Goal: Task Accomplishment & Management: Manage account settings

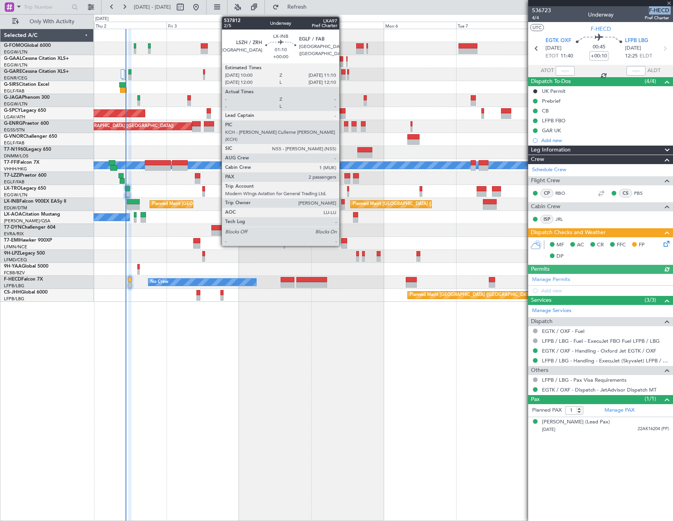
click at [343, 202] on div at bounding box center [343, 202] width 4 height 6
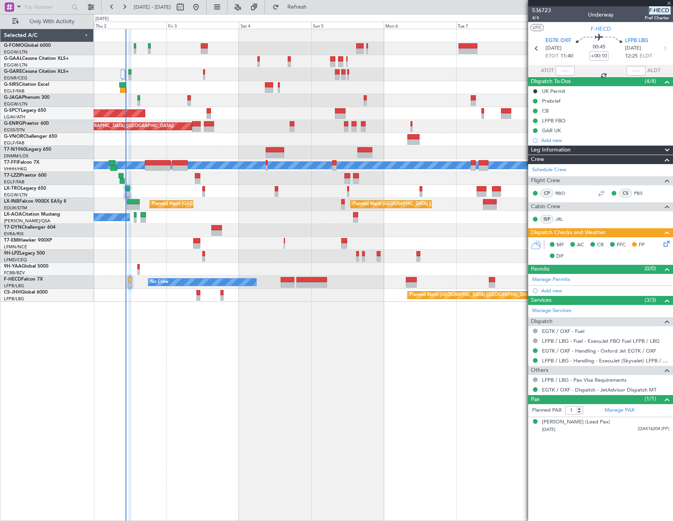
type input "2"
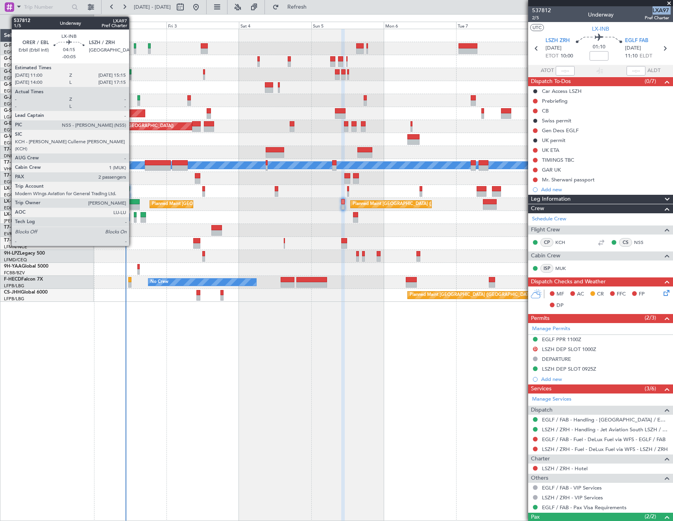
click at [133, 202] on div at bounding box center [133, 202] width 13 height 6
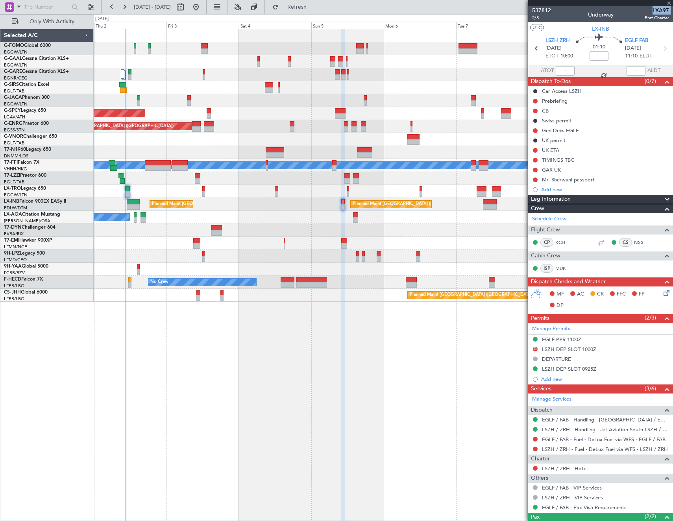
type input "-00:05"
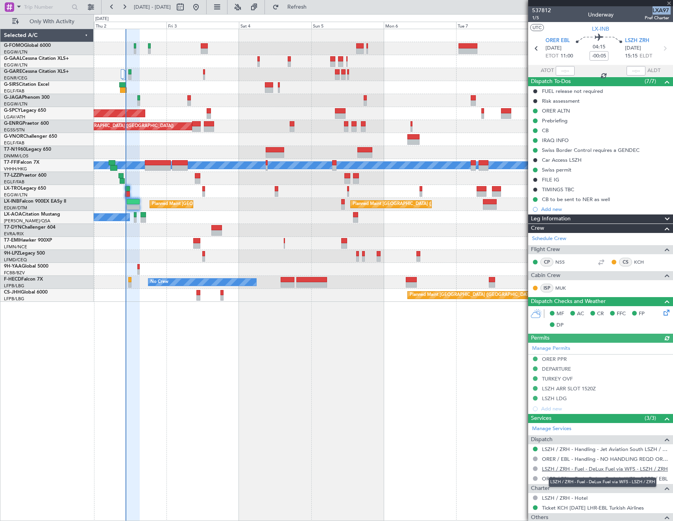
click at [605, 469] on link "LSZH / ZRH - Fuel - DeLux Fuel via WFS - LSZH / ZRH" at bounding box center [605, 469] width 126 height 7
click at [589, 467] on link "LSZH / ZRH - Fuel - DeLux Fuel via WFS - LSZH / ZRH" at bounding box center [605, 469] width 126 height 7
click at [314, 9] on span "Refresh" at bounding box center [297, 7] width 33 height 6
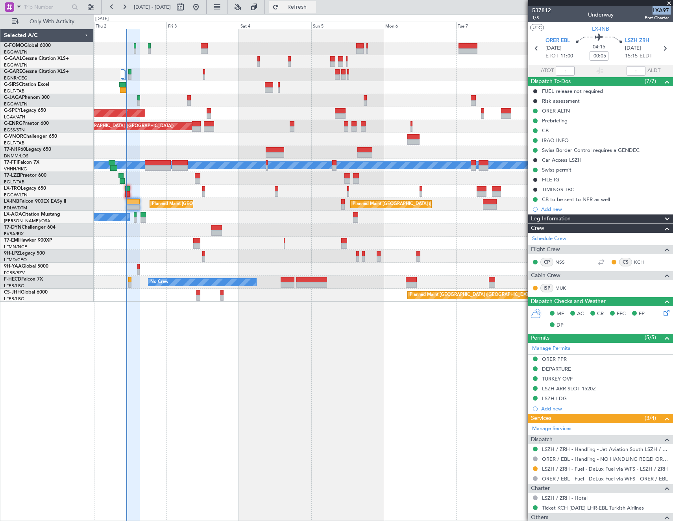
click at [304, 6] on button "Refresh" at bounding box center [292, 7] width 47 height 13
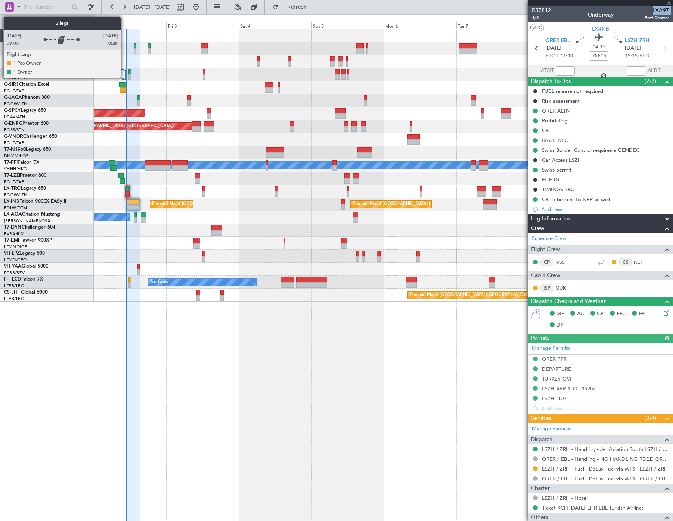
click at [124, 74] on div at bounding box center [124, 74] width 4 height 9
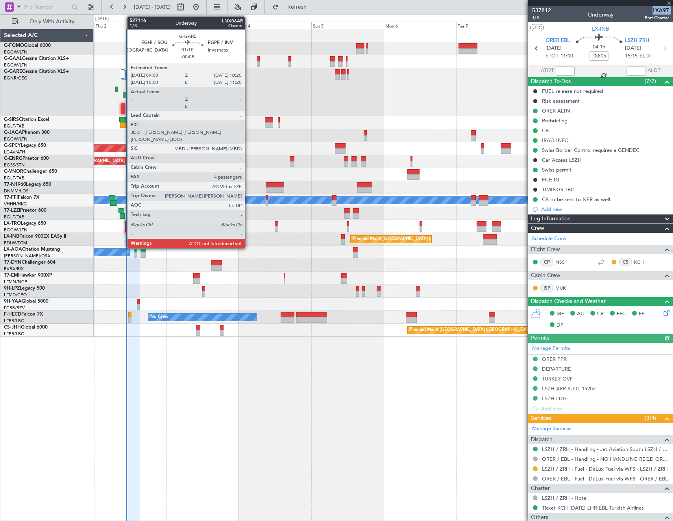
click at [123, 109] on div at bounding box center [123, 112] width 4 height 6
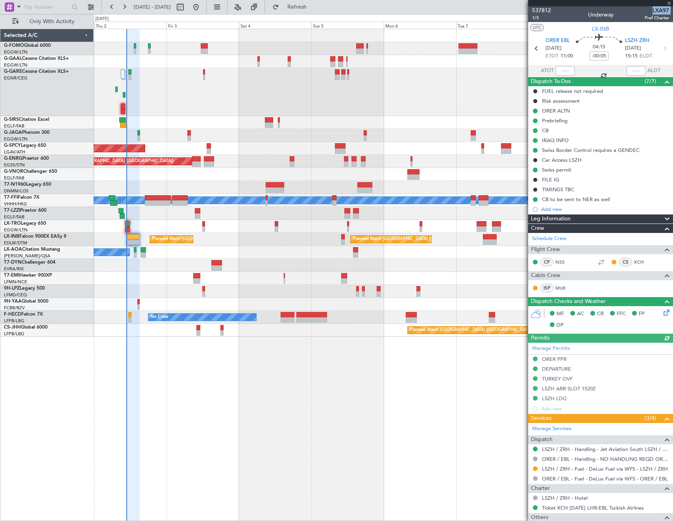
type input "4"
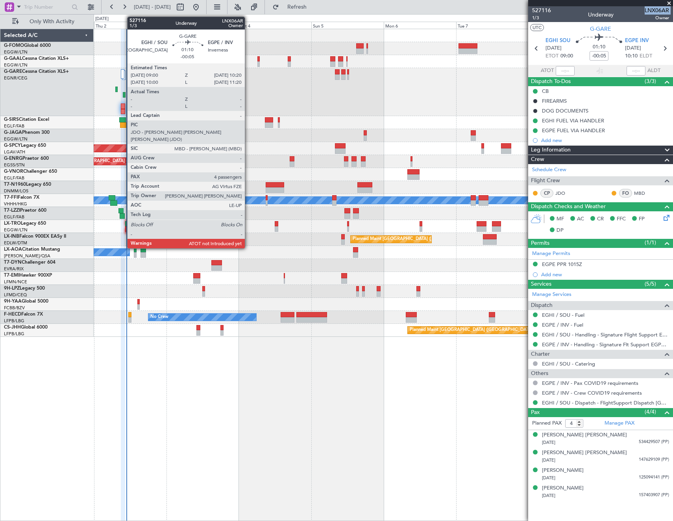
click at [123, 106] on div at bounding box center [123, 107] width 4 height 6
click at [122, 107] on div at bounding box center [123, 107] width 4 height 6
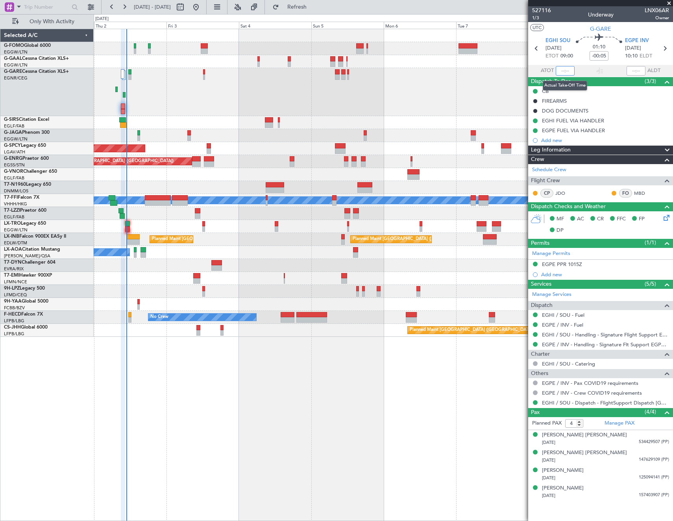
click at [568, 68] on input "text" at bounding box center [565, 70] width 19 height 9
click at [567, 25] on section "UTC G-GARE" at bounding box center [600, 28] width 145 height 12
type input "10:42"
click at [314, 4] on span "Refresh" at bounding box center [297, 7] width 33 height 6
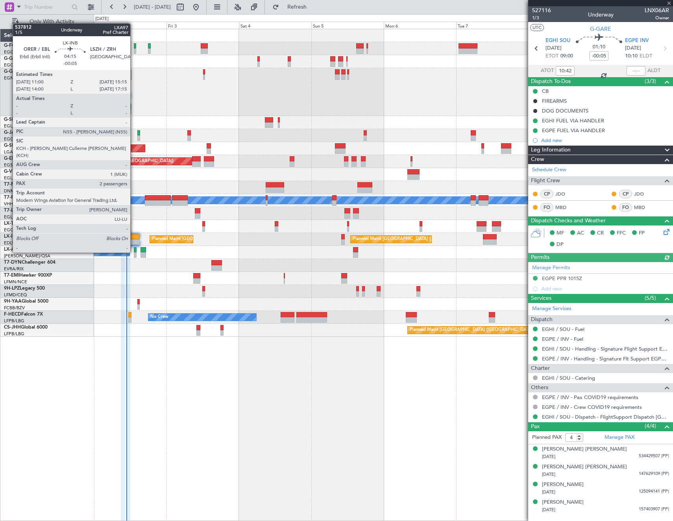
click at [134, 238] on div at bounding box center [133, 237] width 13 height 6
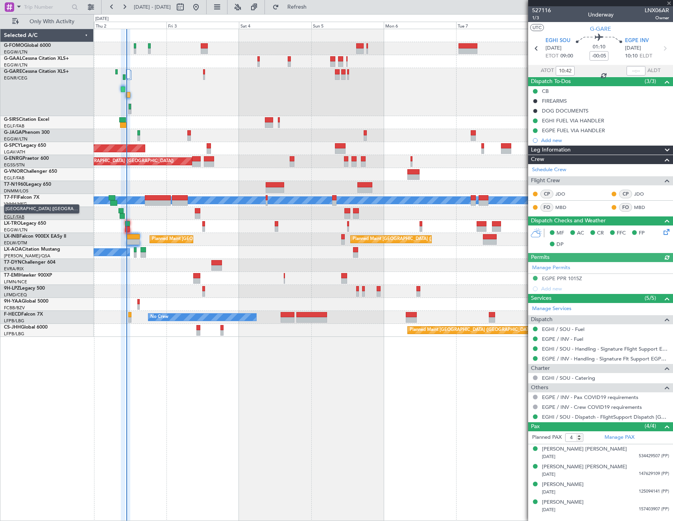
type input "2"
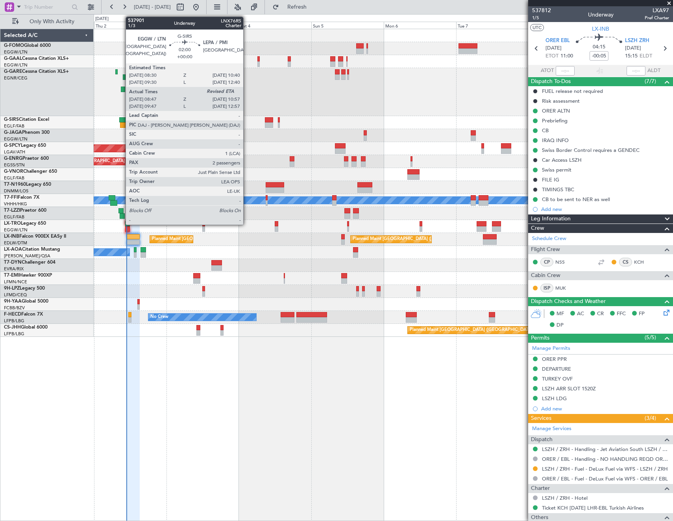
click at [122, 123] on div at bounding box center [123, 125] width 7 height 6
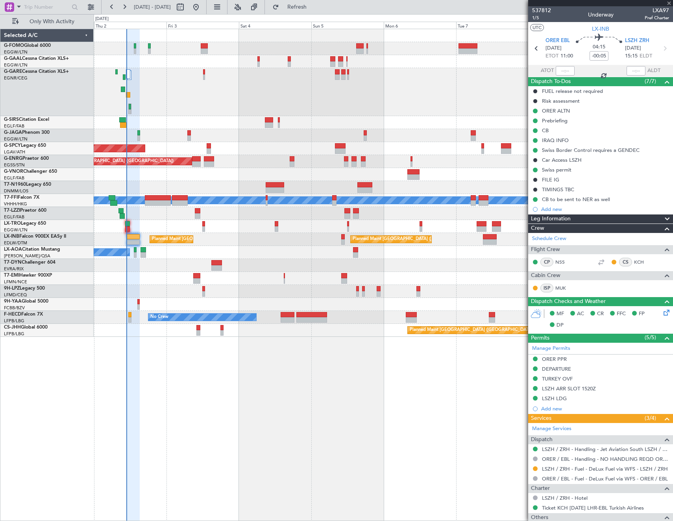
type input "08:47"
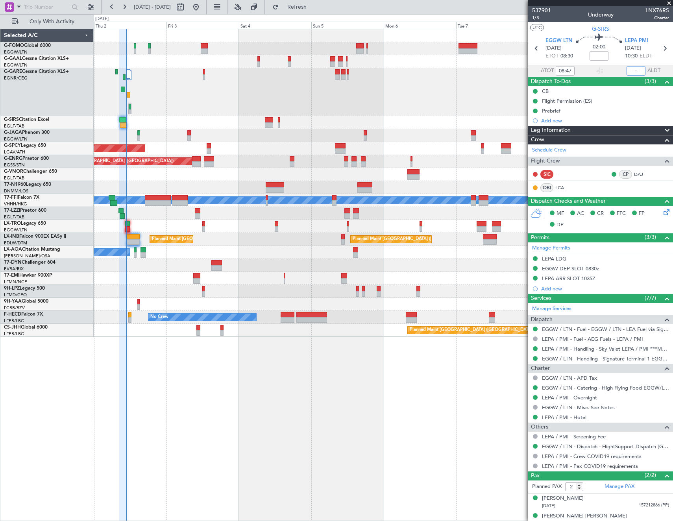
click at [633, 69] on input "text" at bounding box center [636, 70] width 19 height 9
type input "10:48"
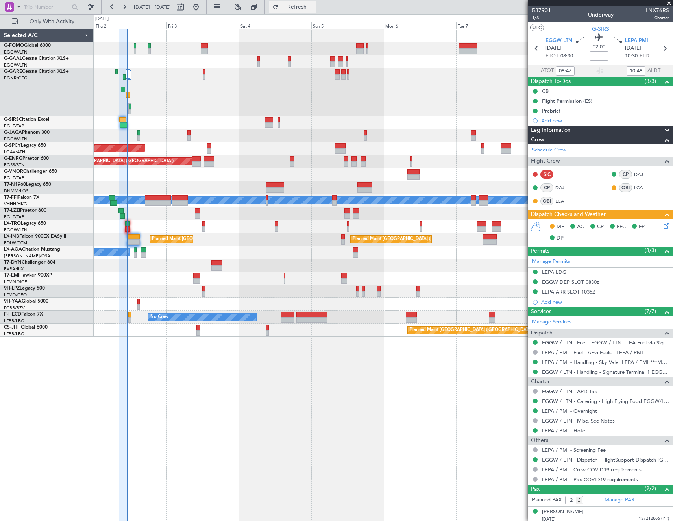
click at [314, 6] on span "Refresh" at bounding box center [297, 7] width 33 height 6
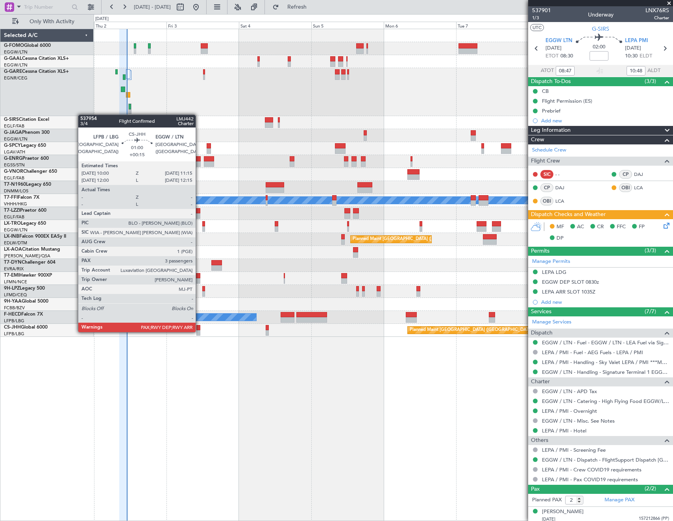
click at [199, 332] on div at bounding box center [199, 333] width 4 height 6
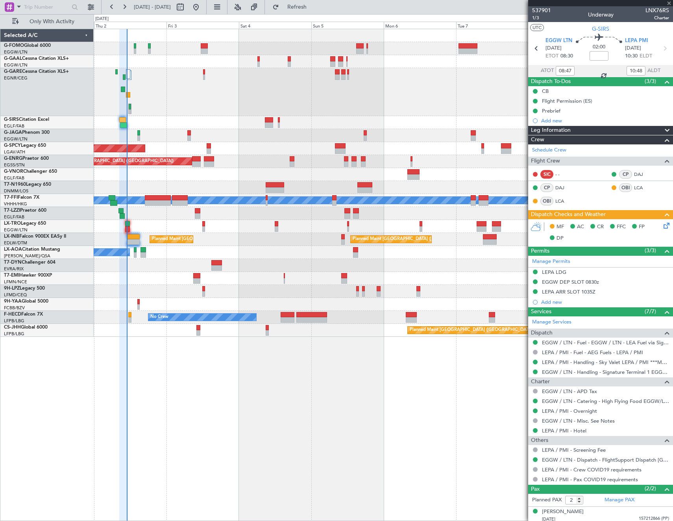
type input "+00:15"
type input "3"
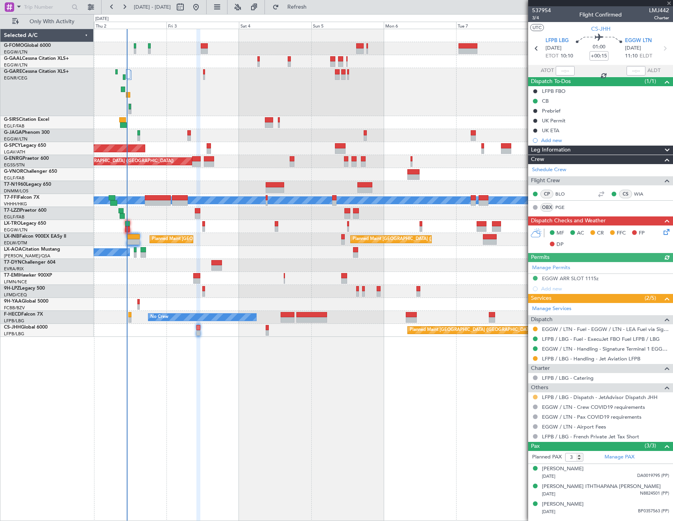
click at [536, 397] on button at bounding box center [535, 397] width 5 height 5
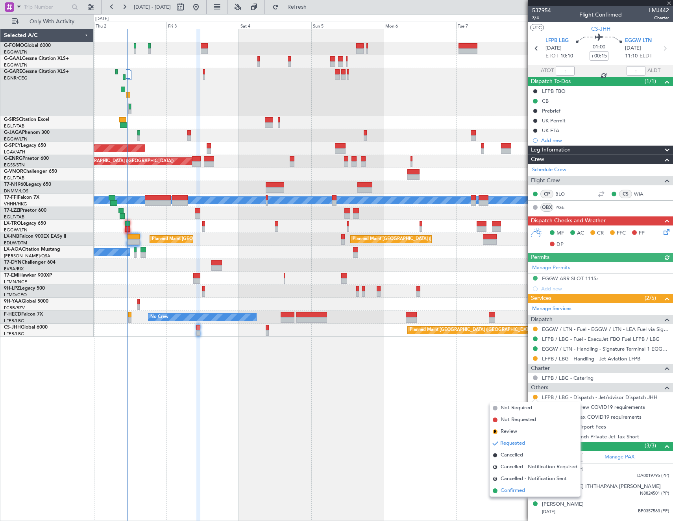
click at [519, 489] on span "Confirmed" at bounding box center [513, 491] width 24 height 8
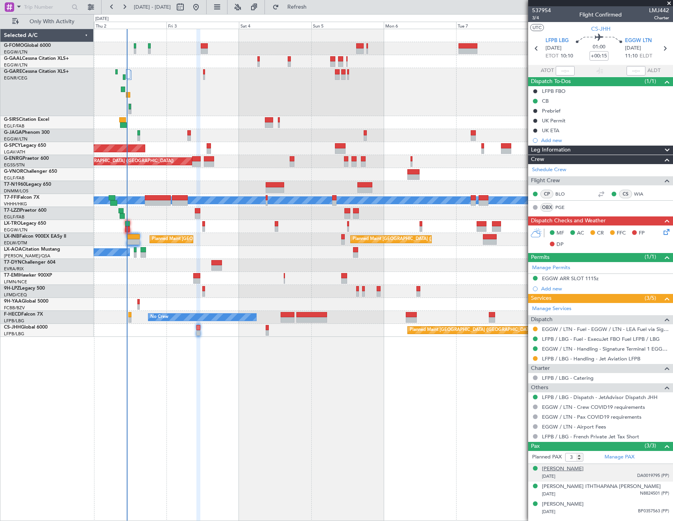
click at [565, 470] on div "Françoise JOLY" at bounding box center [563, 469] width 42 height 8
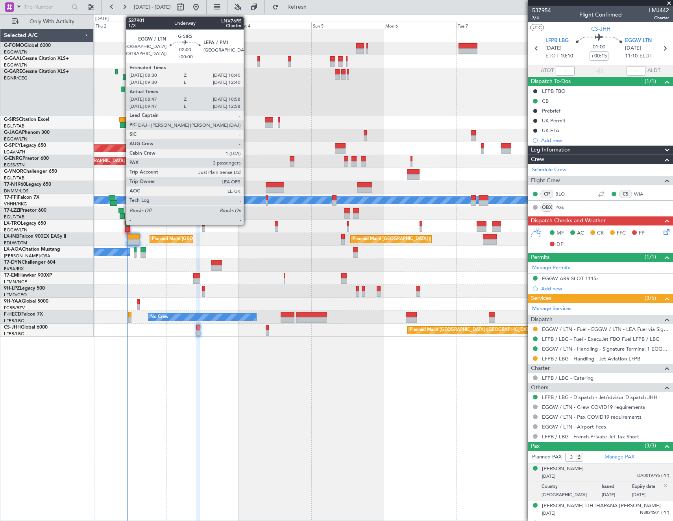
click at [122, 122] on div at bounding box center [122, 120] width 7 height 6
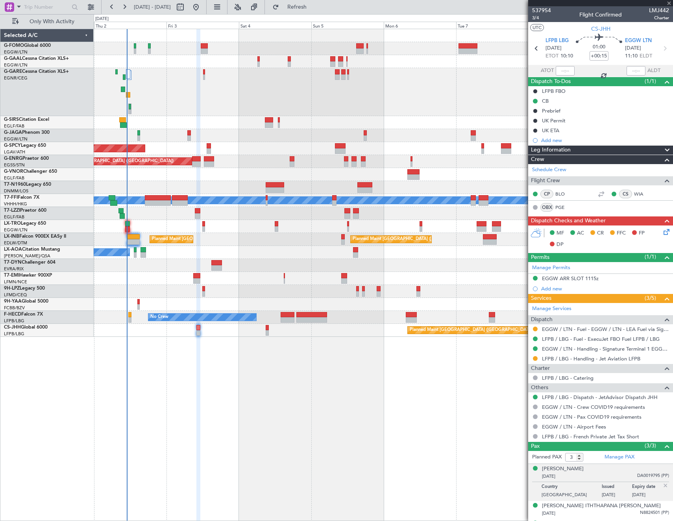
type input "08:47"
type input "10:48"
type input "2"
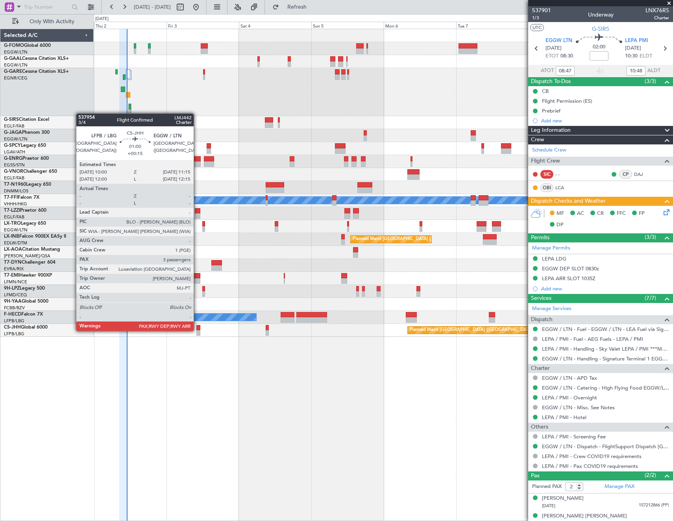
click at [197, 330] on div at bounding box center [199, 333] width 4 height 6
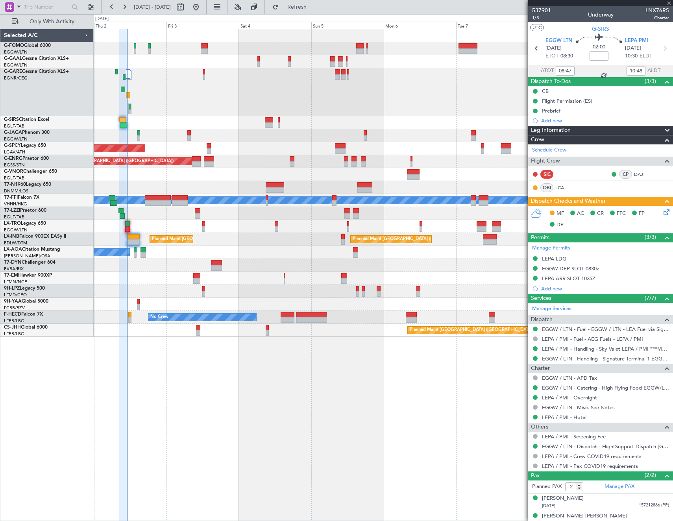
type input "+00:15"
type input "3"
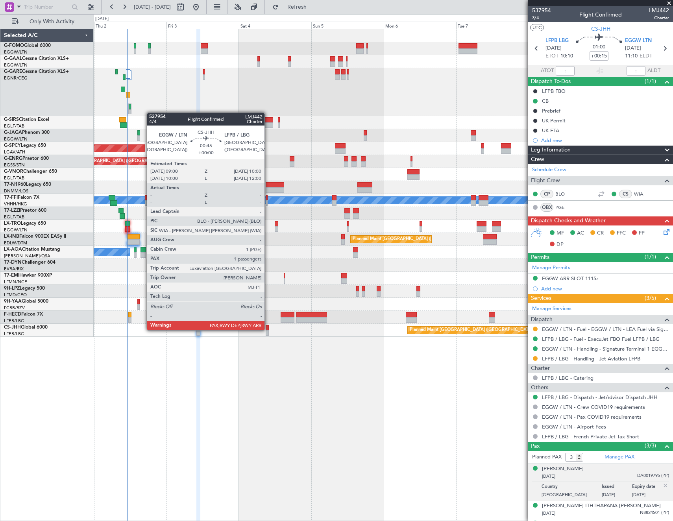
click at [268, 330] on div at bounding box center [267, 328] width 3 height 6
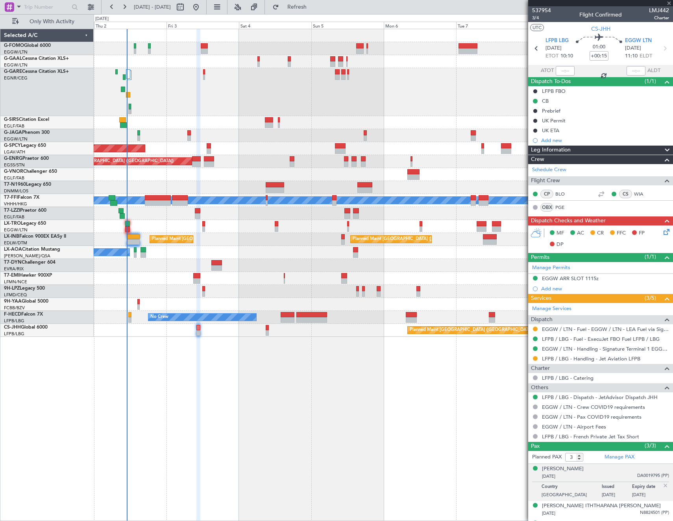
type input "4"
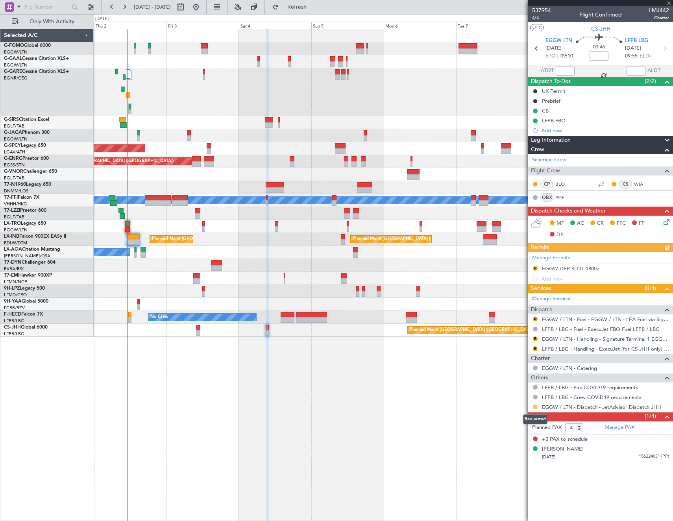
click at [534, 406] on button at bounding box center [535, 407] width 5 height 5
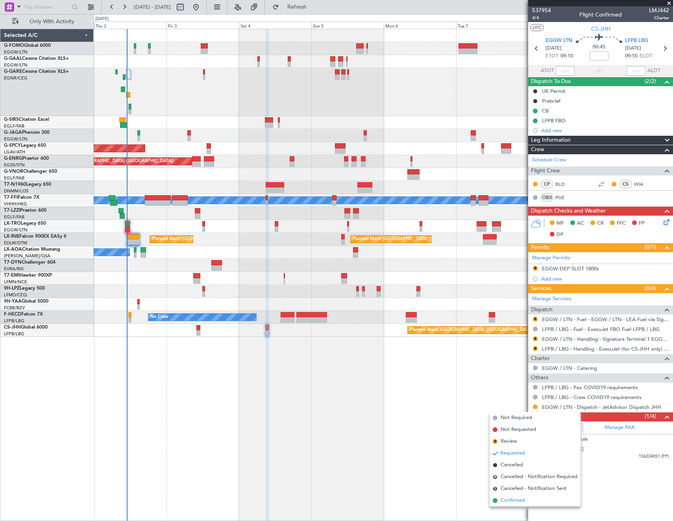
click at [516, 504] on span "Confirmed" at bounding box center [513, 501] width 24 height 8
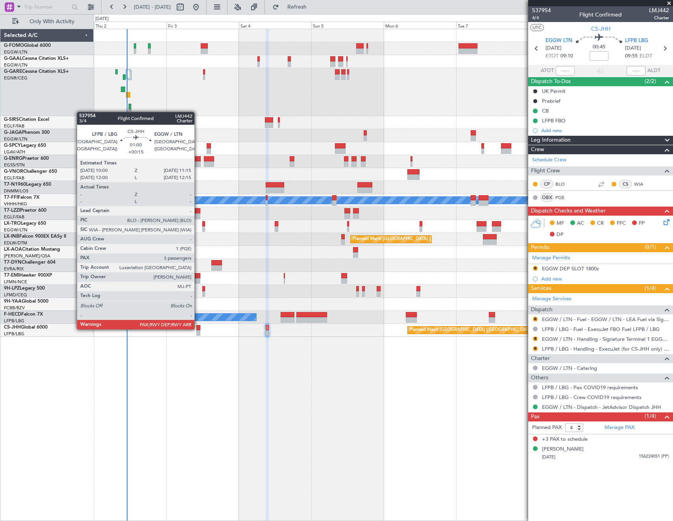
click at [198, 329] on div at bounding box center [199, 328] width 4 height 6
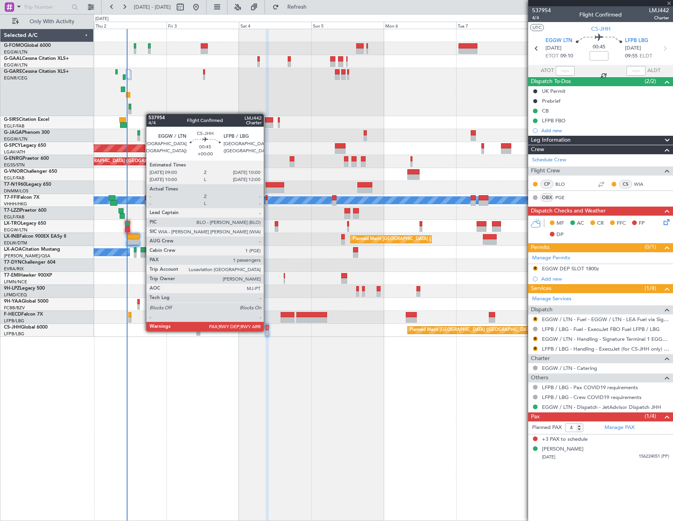
type input "+00:15"
type input "3"
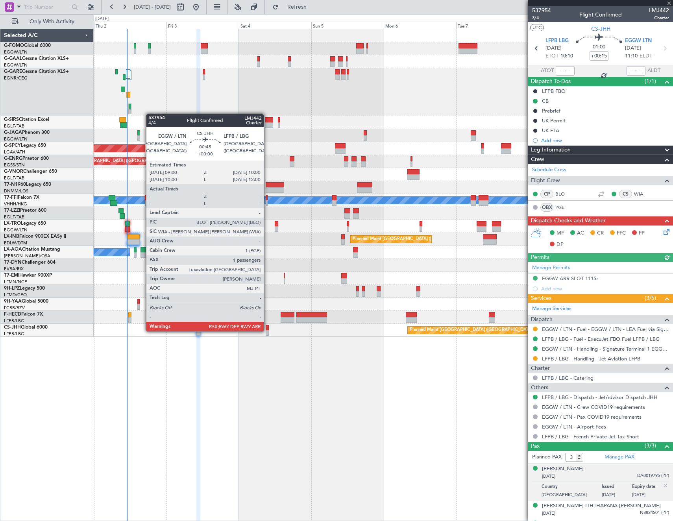
click at [267, 331] on div at bounding box center [267, 333] width 3 height 6
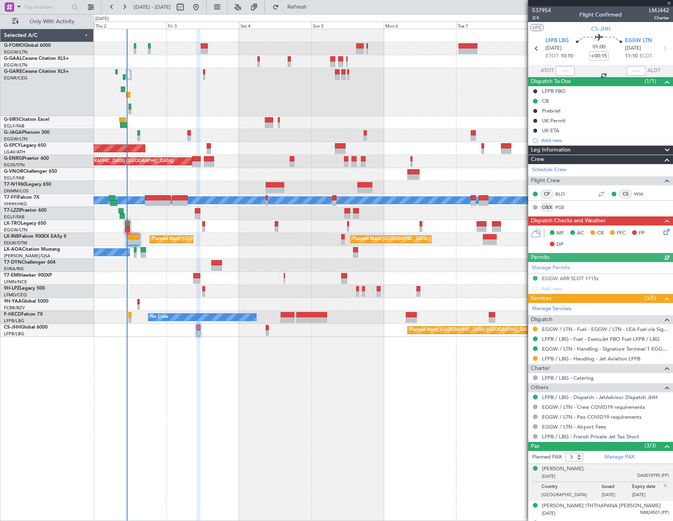
type input "4"
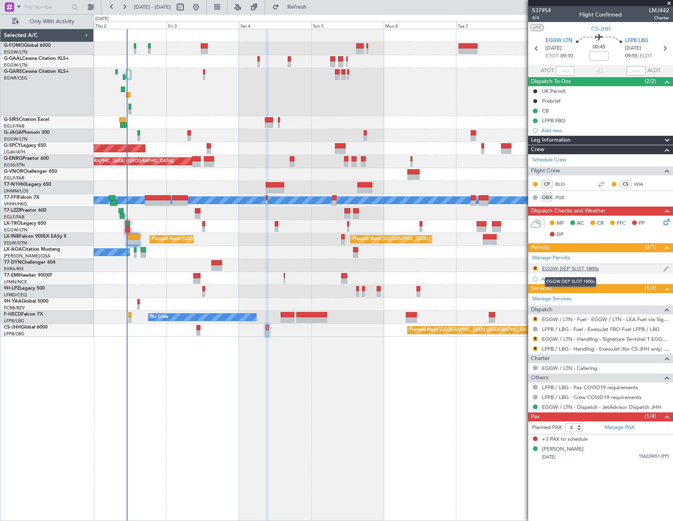
click at [584, 269] on div "EGGW DEP SLOT 1800z" at bounding box center [570, 268] width 57 height 7
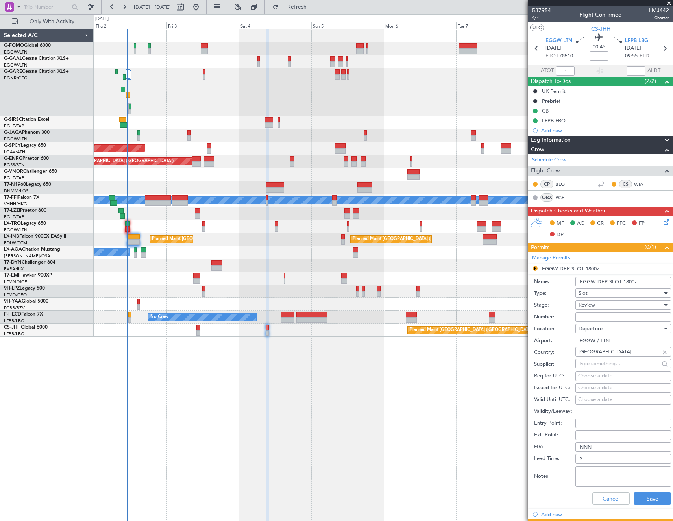
drag, startPoint x: 639, startPoint y: 282, endPoint x: 626, endPoint y: 281, distance: 13.0
click at [626, 281] on input "EGGW DEP SLOT 1800z" at bounding box center [624, 281] width 96 height 9
type input "EGGW DEP SLOT 0910Z"
click at [599, 306] on div "Review" at bounding box center [621, 305] width 84 height 12
click at [616, 358] on span "Requested" at bounding box center [620, 357] width 83 height 12
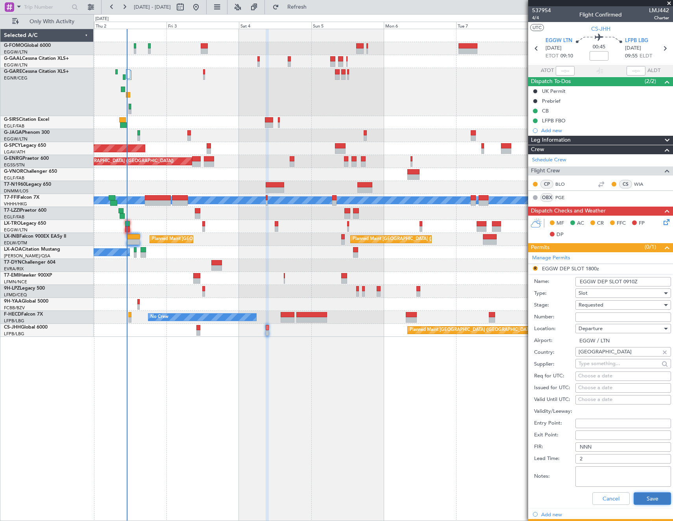
click at [651, 496] on button "Save" at bounding box center [652, 499] width 37 height 13
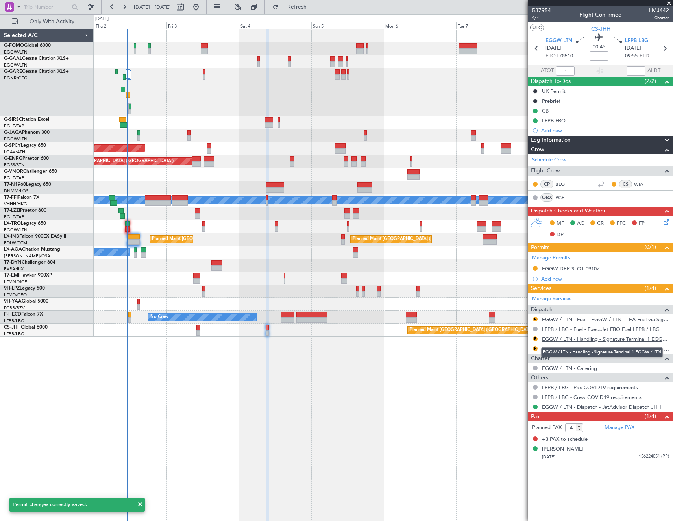
click at [568, 338] on link "EGGW / LTN - Handling - Signature Terminal 1 EGGW / LTN" at bounding box center [605, 339] width 127 height 7
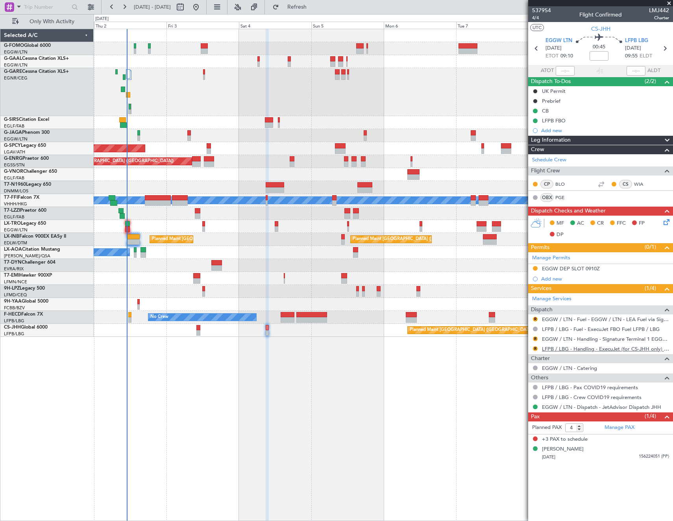
click at [575, 346] on link "LFPB / LBG - Handling - ExecuJet (for CS-JHH only) LFPB / LBG" at bounding box center [605, 349] width 127 height 7
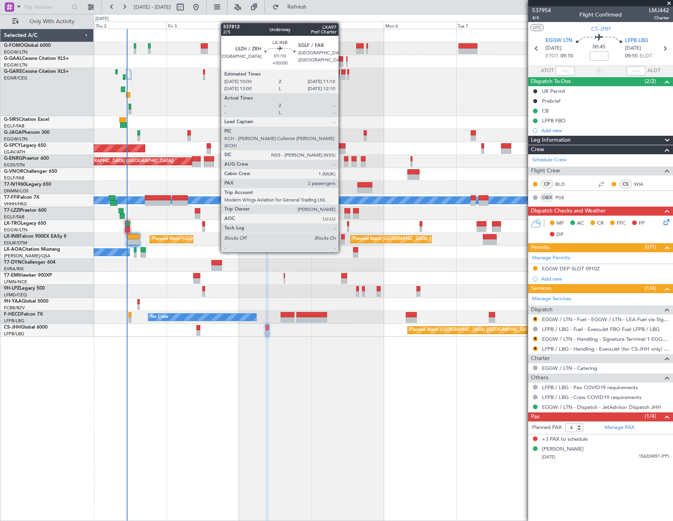
click at [342, 237] on div at bounding box center [343, 237] width 4 height 6
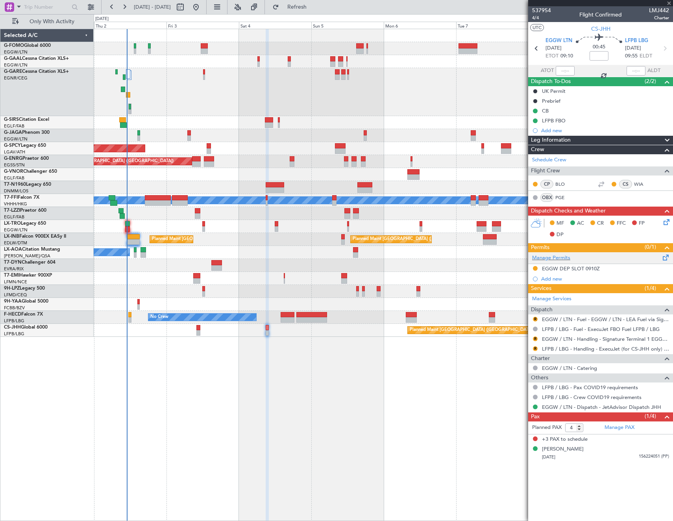
type input "2"
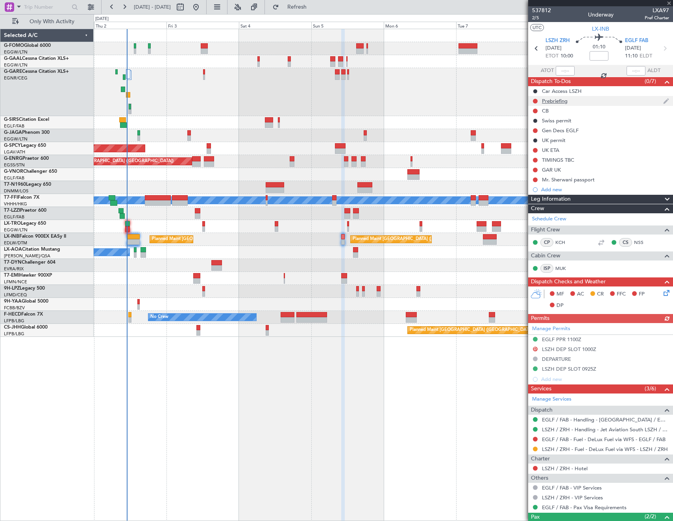
click at [556, 103] on div "Prebriefing" at bounding box center [555, 101] width 26 height 7
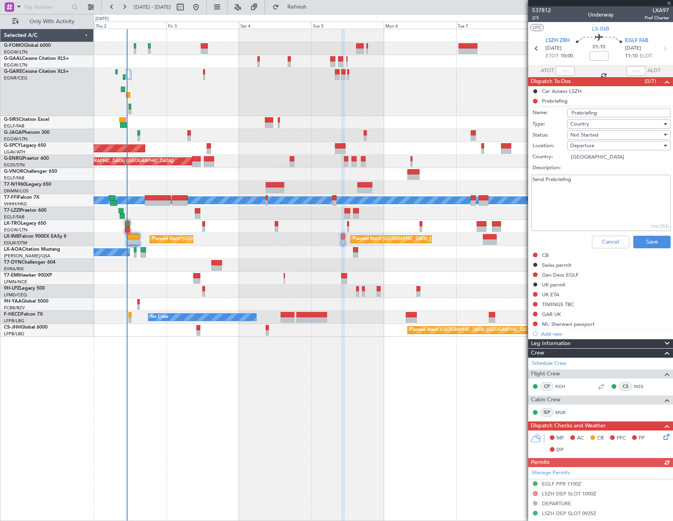
drag, startPoint x: 582, startPoint y: 188, endPoint x: 482, endPoint y: 184, distance: 100.5
click at [482, 184] on fb-app "02 Oct 2025 - 09 Oct 2025 Refresh Quick Links Only With Activity Owner AOG Main…" at bounding box center [336, 263] width 673 height 515
type textarea "7000lbs"
click at [610, 137] on div "Not Started" at bounding box center [617, 135] width 92 height 12
click at [606, 177] on span "Completed" at bounding box center [615, 175] width 92 height 12
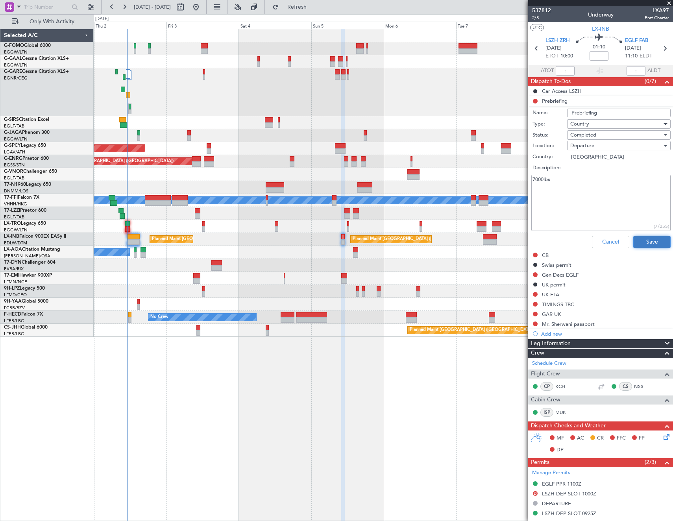
click at [643, 239] on button "Save" at bounding box center [652, 242] width 37 height 13
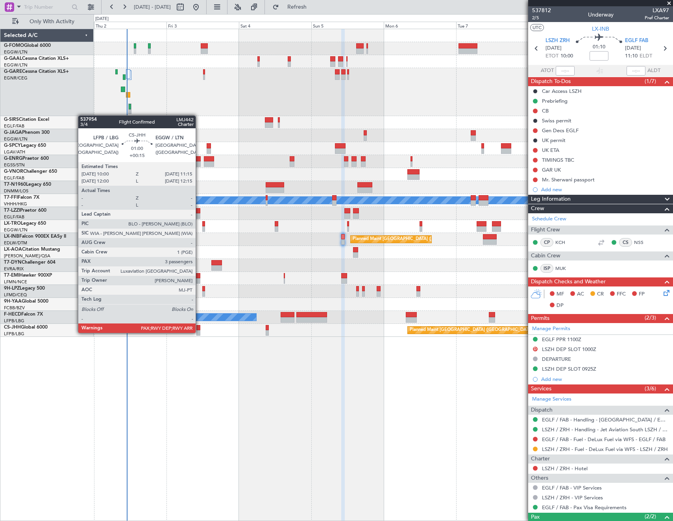
click at [199, 332] on div at bounding box center [199, 333] width 4 height 6
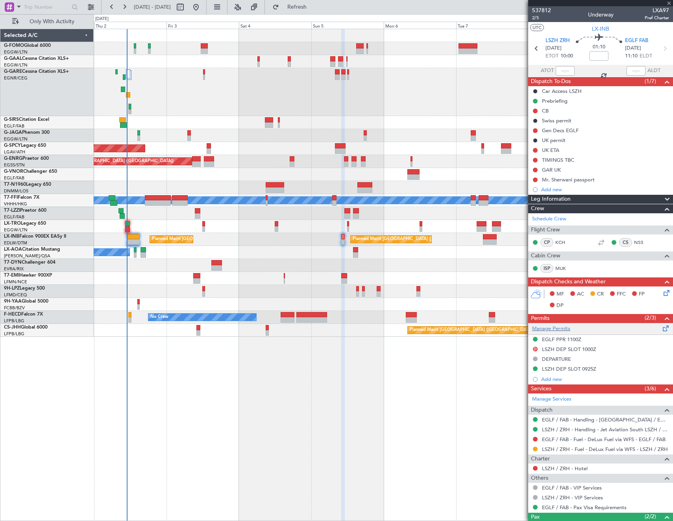
type input "+00:15"
type input "3"
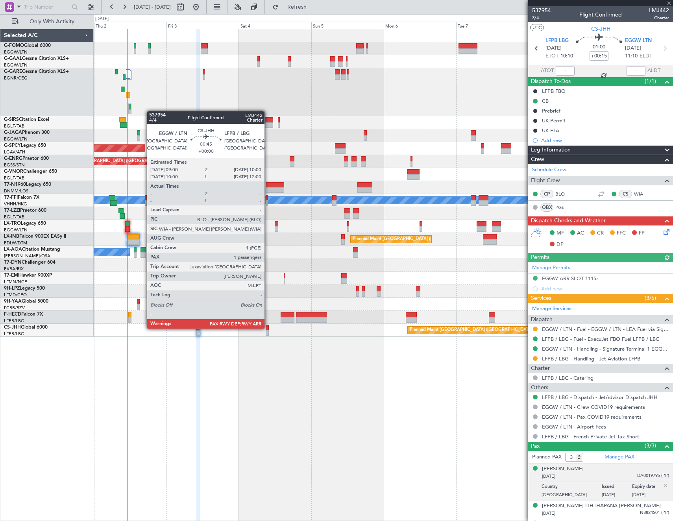
click at [268, 328] on div at bounding box center [267, 328] width 3 height 6
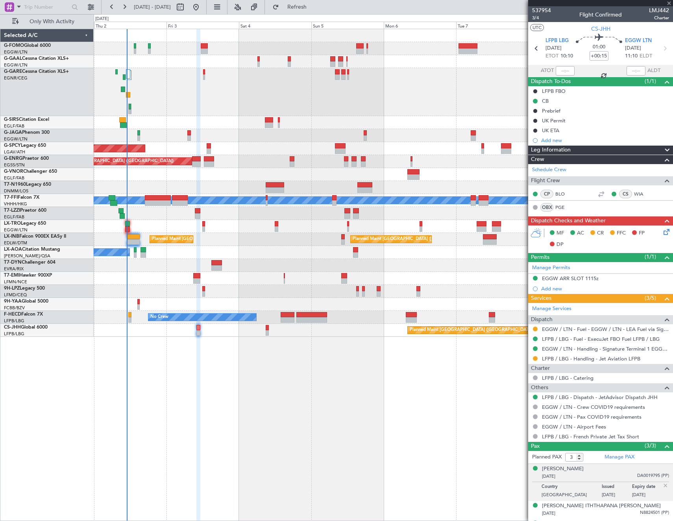
type input "4"
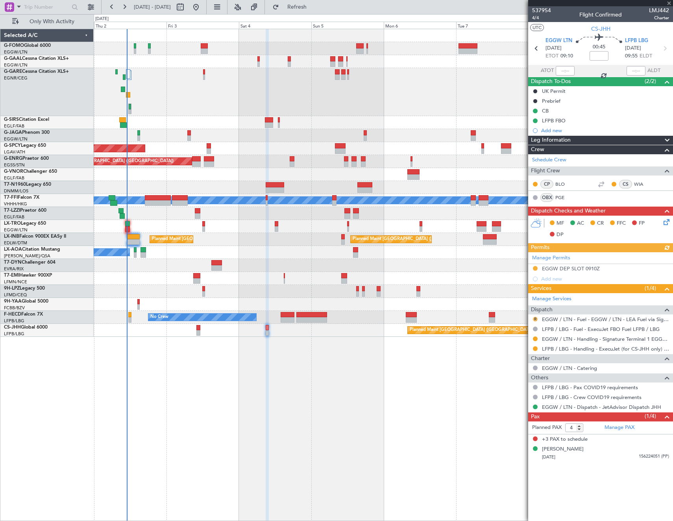
click at [535, 319] on button "R" at bounding box center [535, 319] width 5 height 5
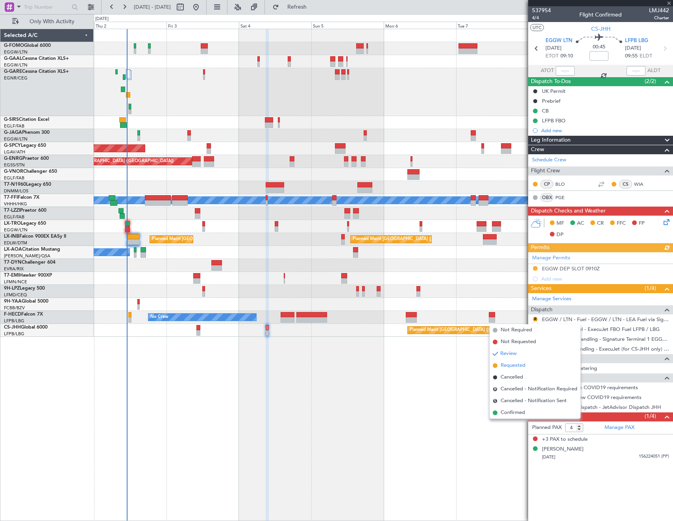
click at [521, 365] on span "Requested" at bounding box center [513, 366] width 25 height 8
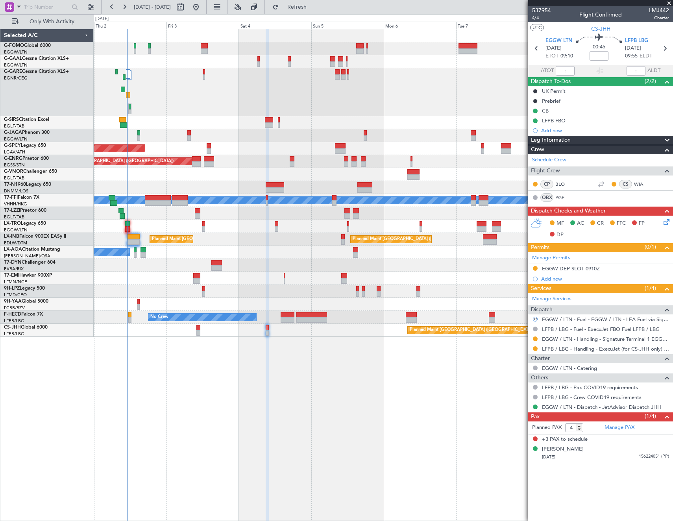
click at [665, 221] on icon at bounding box center [665, 221] width 6 height 6
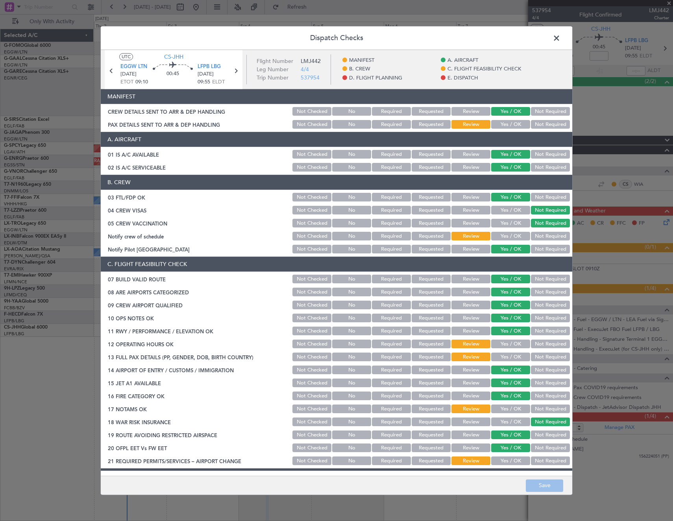
click at [561, 37] on span at bounding box center [561, 40] width 0 height 16
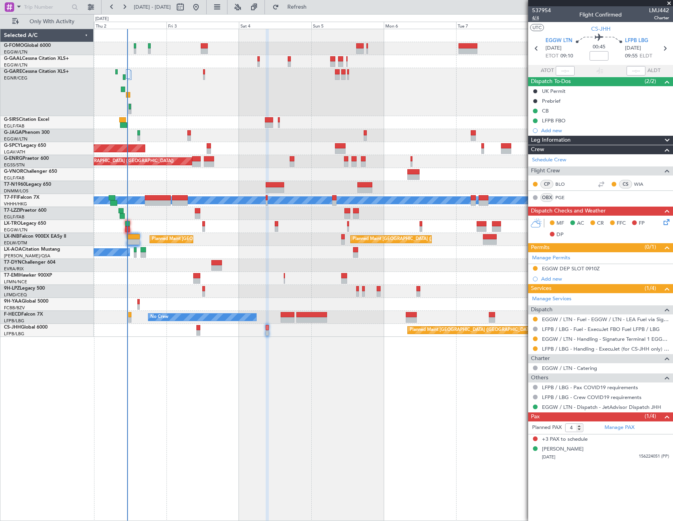
click at [533, 18] on span "4/4" at bounding box center [541, 18] width 19 height 7
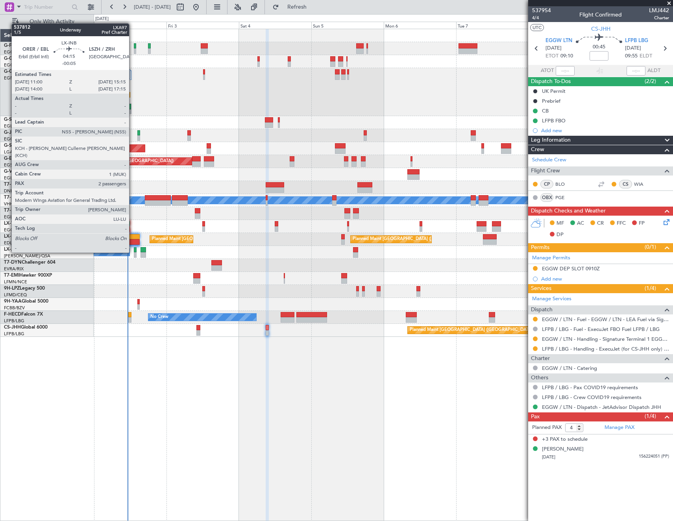
click at [133, 237] on div at bounding box center [133, 237] width 13 height 6
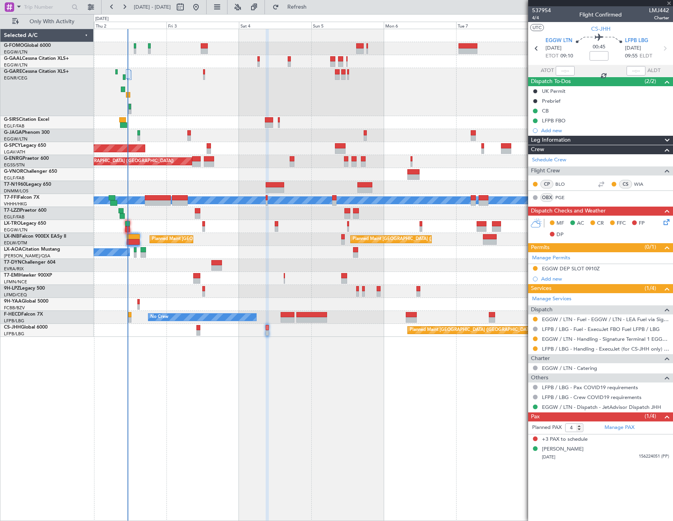
type input "-00:05"
type input "2"
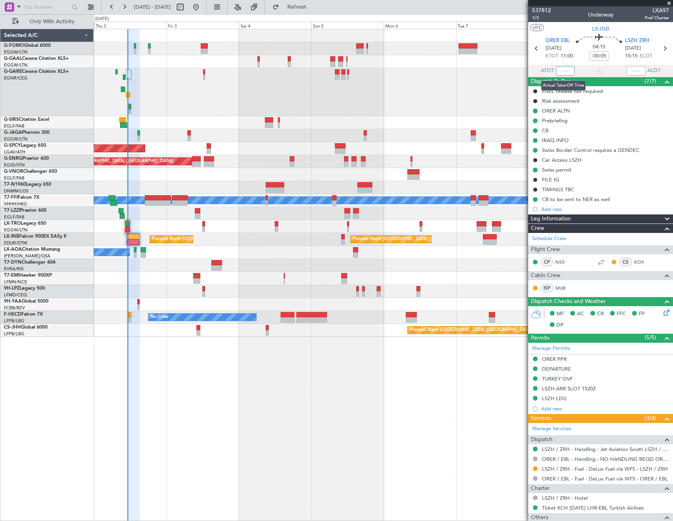
click at [566, 70] on input "text" at bounding box center [565, 70] width 19 height 9
type input "11:02"
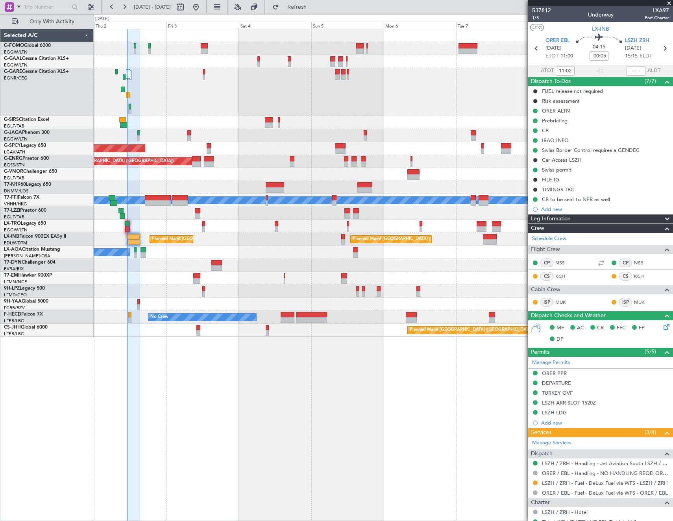
click at [534, 482] on button at bounding box center [535, 483] width 5 height 5
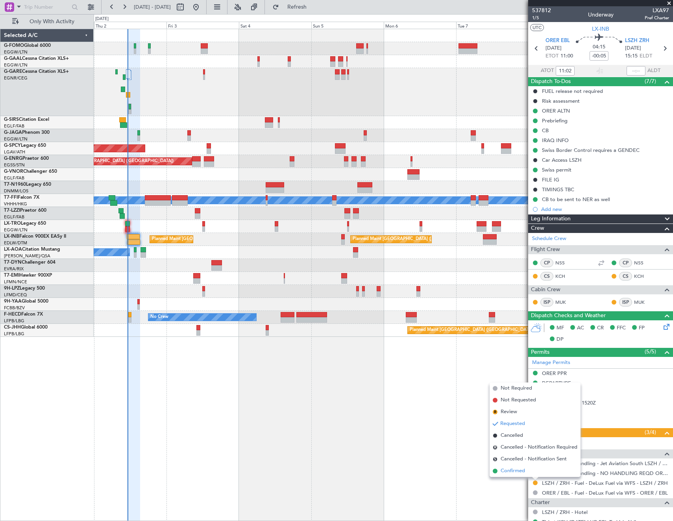
click at [515, 471] on span "Confirmed" at bounding box center [513, 471] width 24 height 8
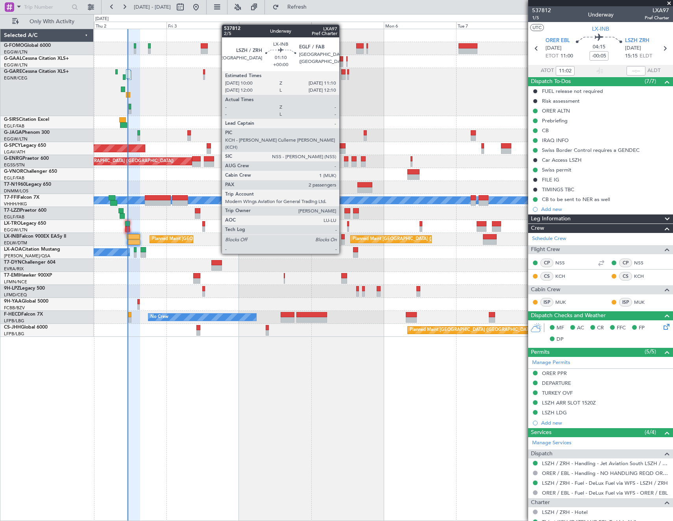
click at [343, 239] on div at bounding box center [343, 237] width 4 height 6
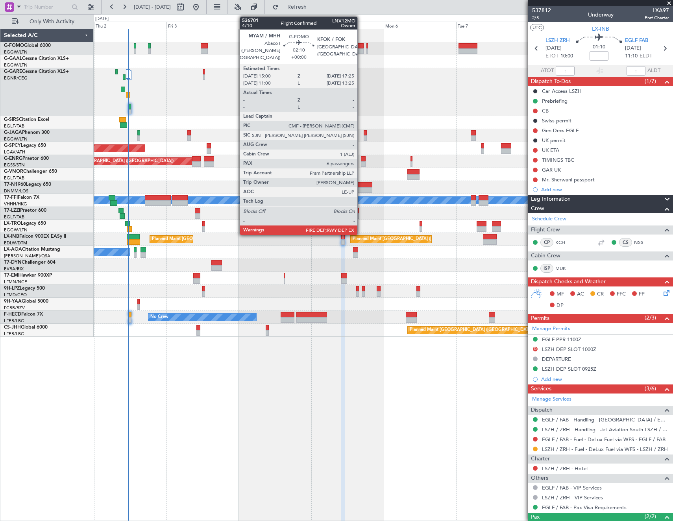
click at [361, 48] on div at bounding box center [359, 46] width 7 height 6
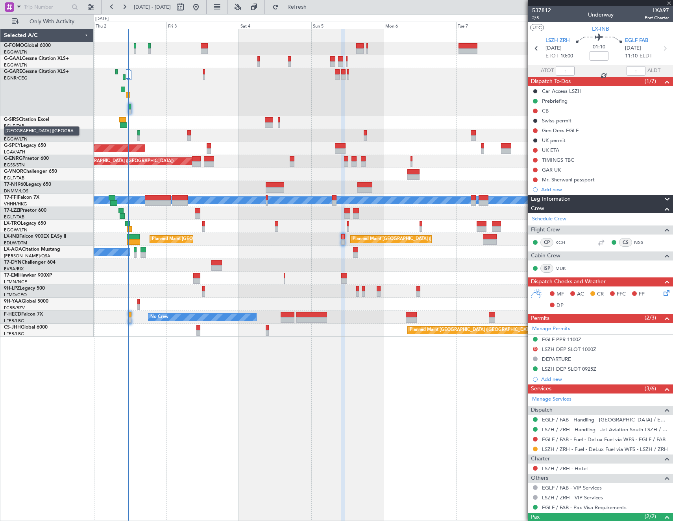
type input "6"
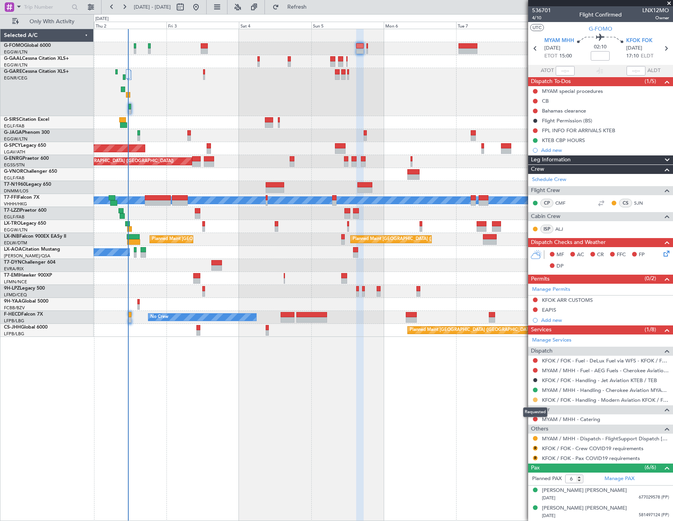
click at [534, 400] on button at bounding box center [535, 400] width 5 height 5
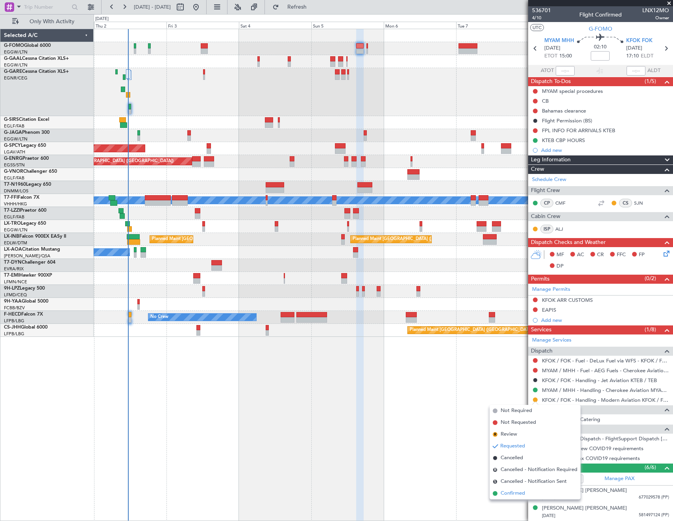
click at [512, 494] on span "Confirmed" at bounding box center [513, 494] width 24 height 8
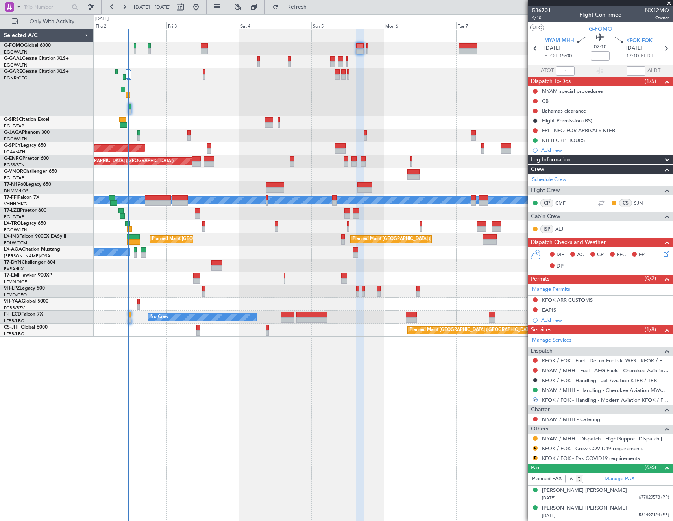
click at [538, 436] on div at bounding box center [535, 439] width 6 height 6
click at [536, 437] on button at bounding box center [535, 438] width 5 height 5
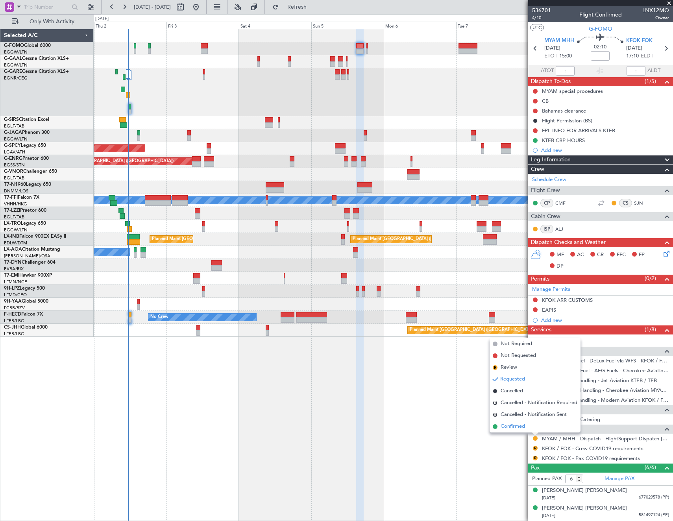
click at [520, 427] on span "Confirmed" at bounding box center [513, 427] width 24 height 8
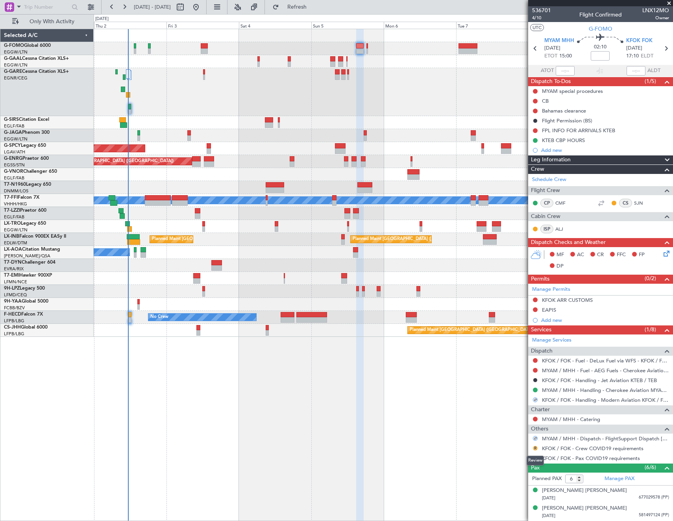
click at [536, 449] on button "R" at bounding box center [535, 448] width 5 height 5
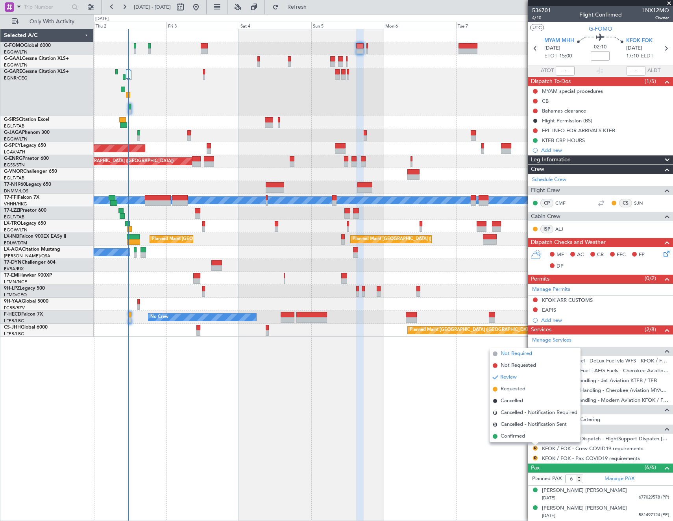
click at [511, 352] on span "Not Required" at bounding box center [517, 354] width 32 height 8
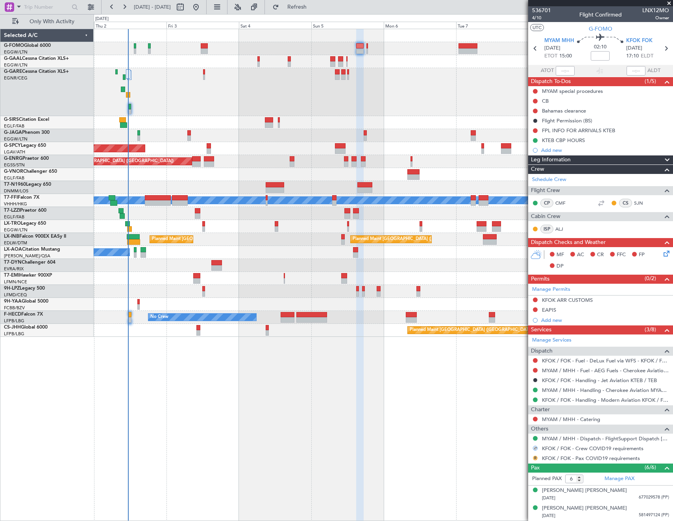
click at [535, 456] on button "R" at bounding box center [535, 458] width 5 height 5
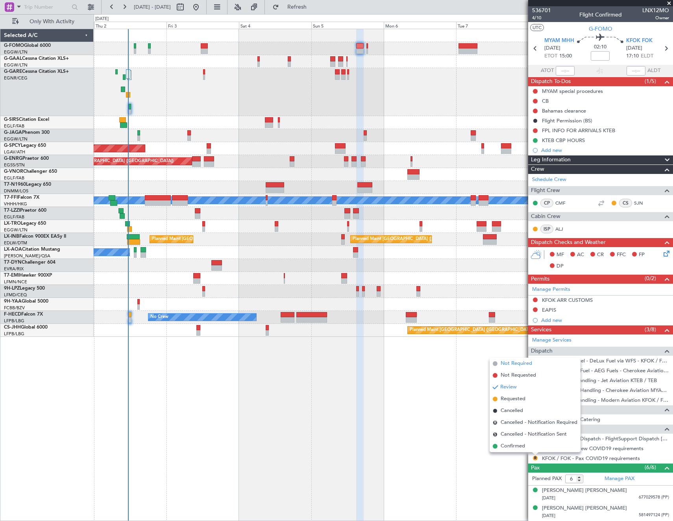
click at [505, 359] on li "Not Required" at bounding box center [535, 364] width 91 height 12
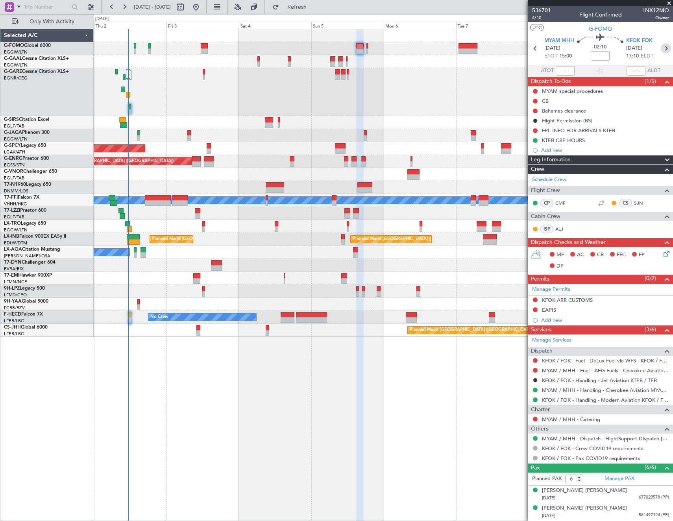
click at [663, 45] on icon at bounding box center [666, 48] width 10 height 10
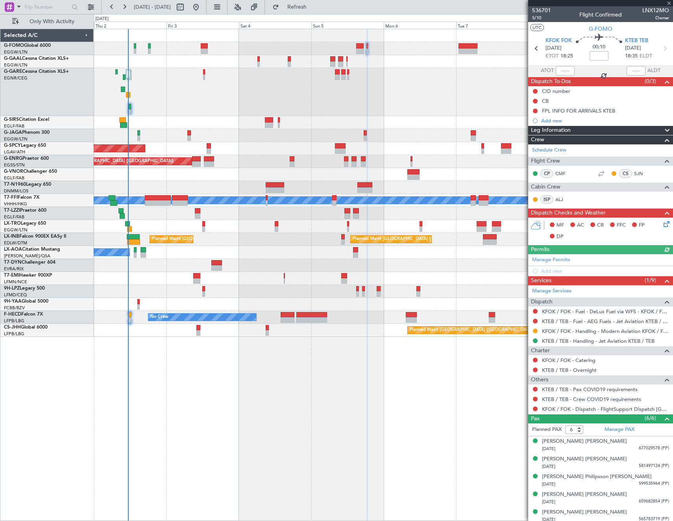
drag, startPoint x: 535, startPoint y: 328, endPoint x: 545, endPoint y: 349, distance: 22.4
click at [535, 329] on button at bounding box center [535, 331] width 5 height 5
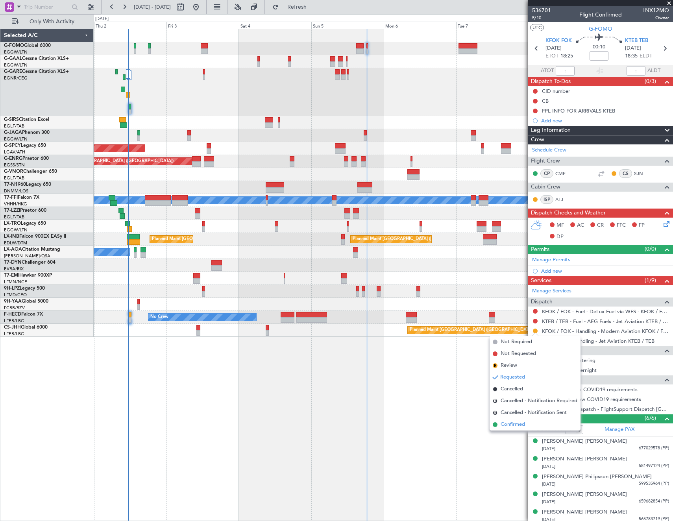
click at [530, 426] on li "Confirmed" at bounding box center [535, 425] width 91 height 12
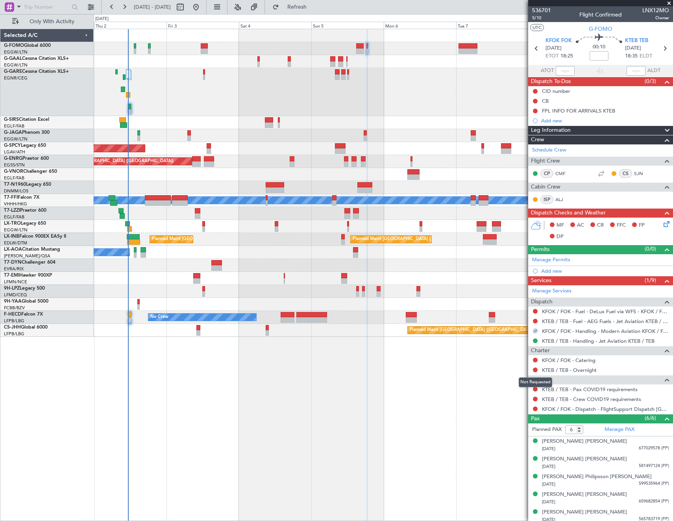
click at [536, 387] on mat-tooltip-component "Not Requested" at bounding box center [536, 382] width 44 height 21
click at [534, 388] on button at bounding box center [535, 389] width 5 height 5
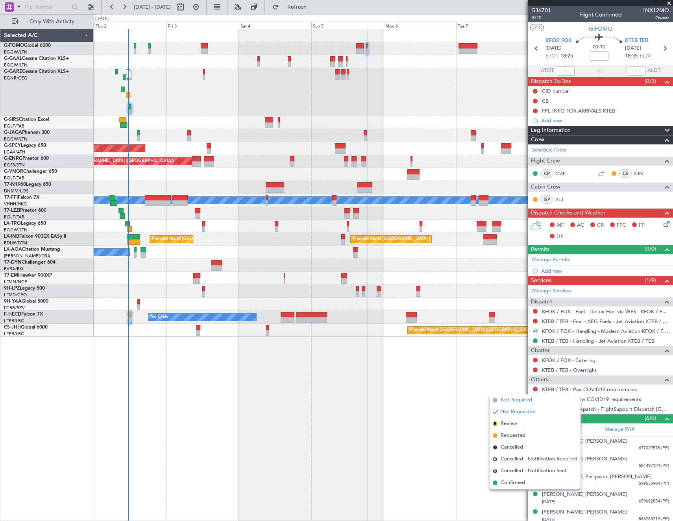
click at [520, 400] on span "Not Required" at bounding box center [517, 401] width 32 height 8
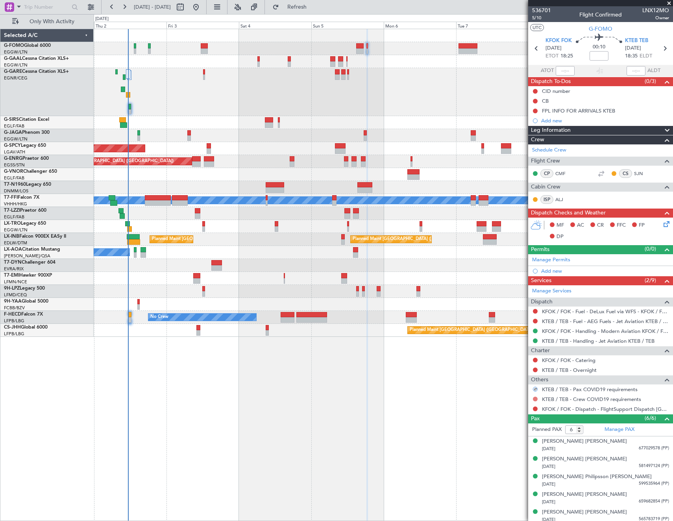
click at [535, 399] on button at bounding box center [535, 399] width 5 height 5
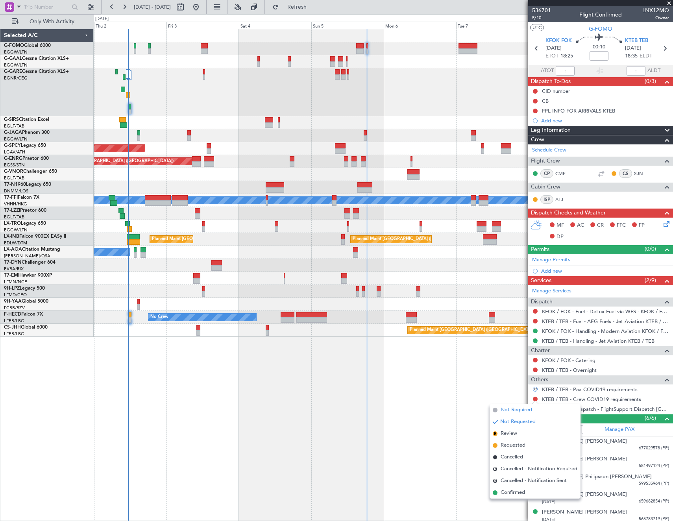
click at [511, 412] on span "Not Required" at bounding box center [517, 410] width 32 height 8
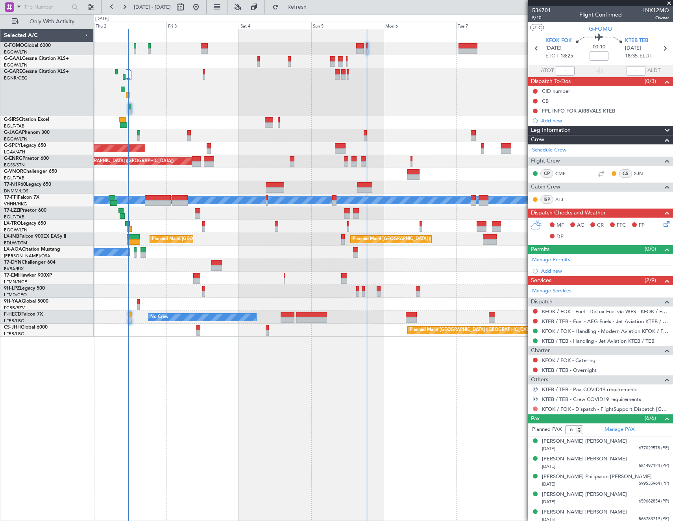
click at [537, 407] on button at bounding box center [535, 409] width 5 height 5
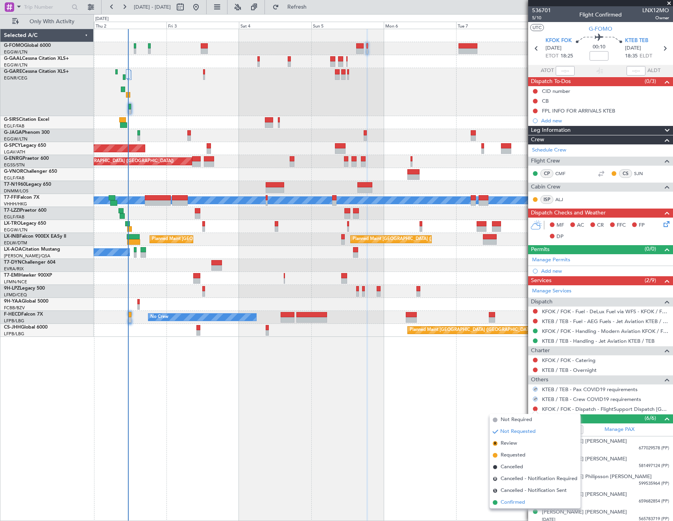
click at [512, 499] on span "Confirmed" at bounding box center [513, 503] width 24 height 8
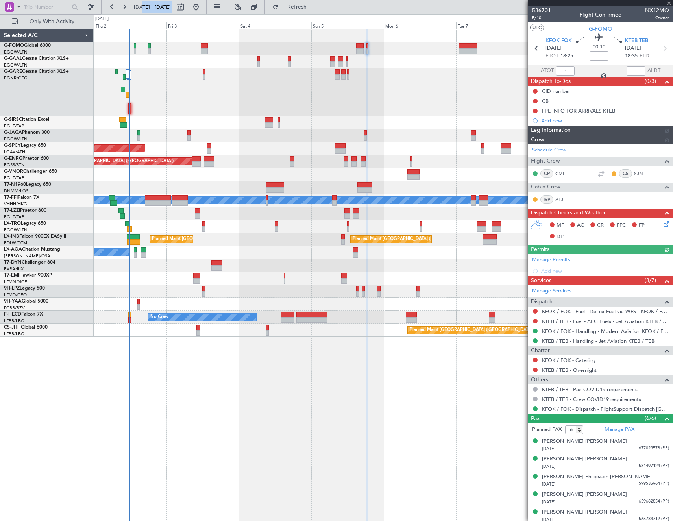
click at [316, 191] on fb-flight-board "02 Oct 2025 - 09 Oct 2025 Refresh Quick Links Only With Activity Owner AOG Main…" at bounding box center [336, 263] width 673 height 515
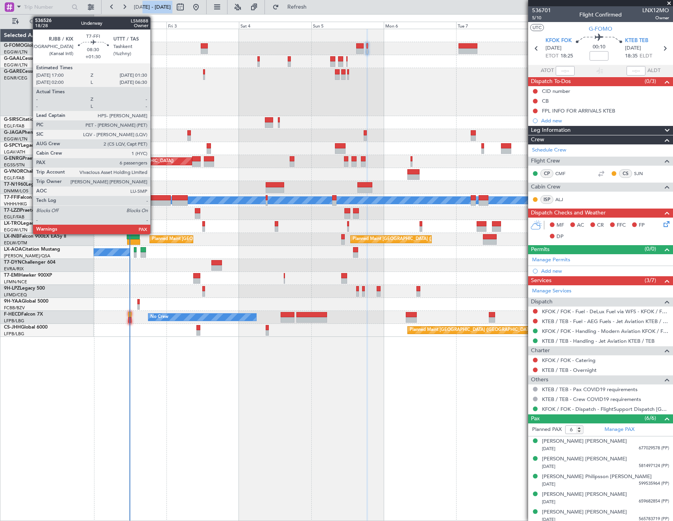
click at [151, 201] on div at bounding box center [158, 203] width 26 height 6
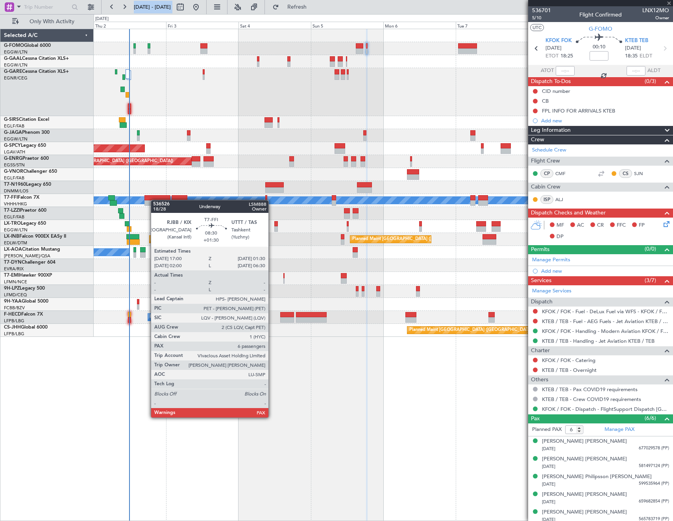
type input "+01:30"
type input "7"
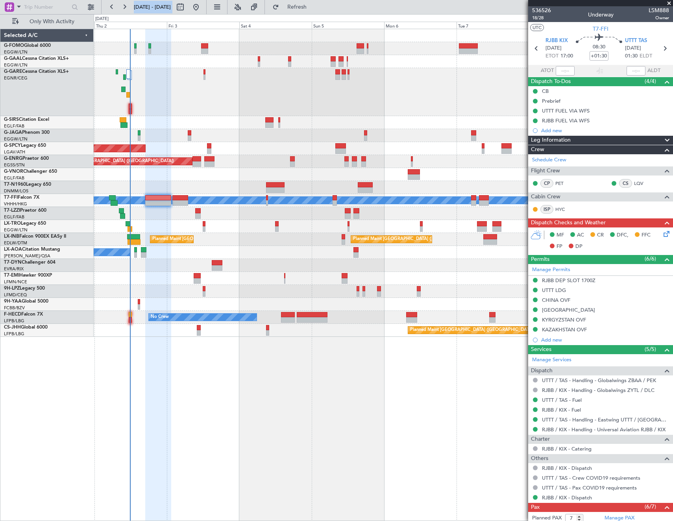
click at [191, 183] on div at bounding box center [383, 187] width 579 height 13
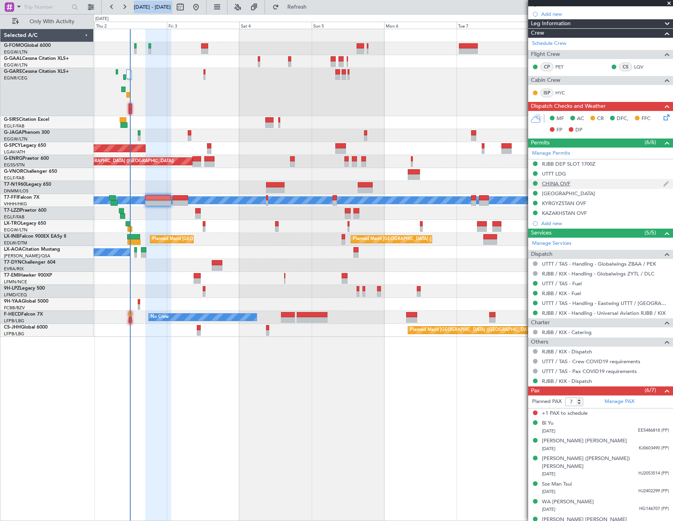
scroll to position [120, 0]
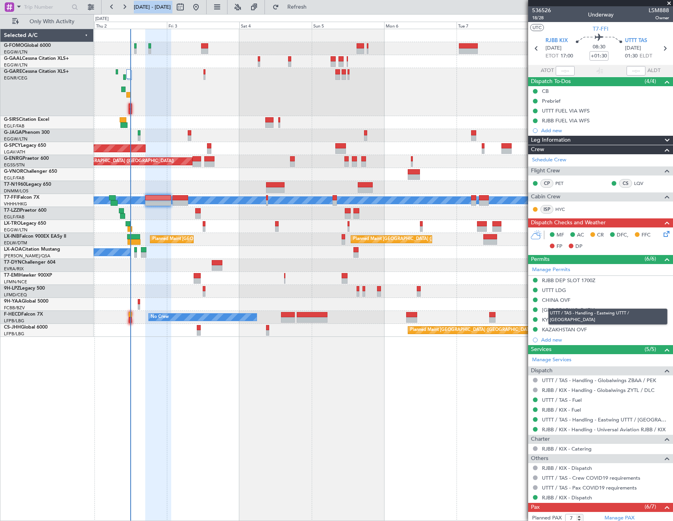
scroll to position [120, 0]
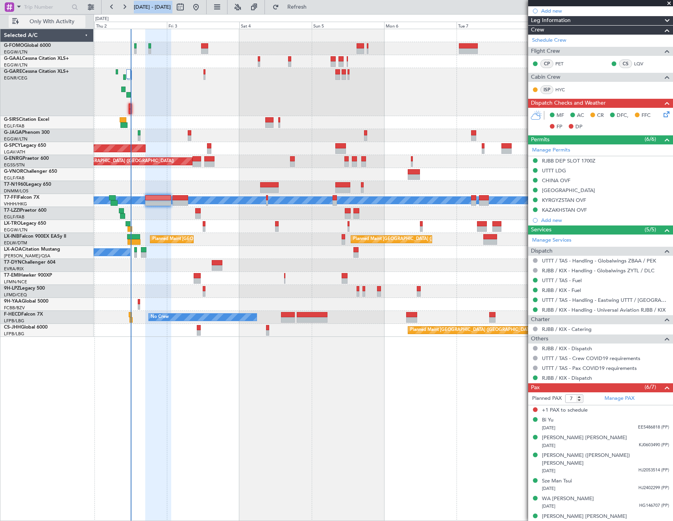
click at [43, 19] on span "Only With Activity" at bounding box center [51, 22] width 63 height 6
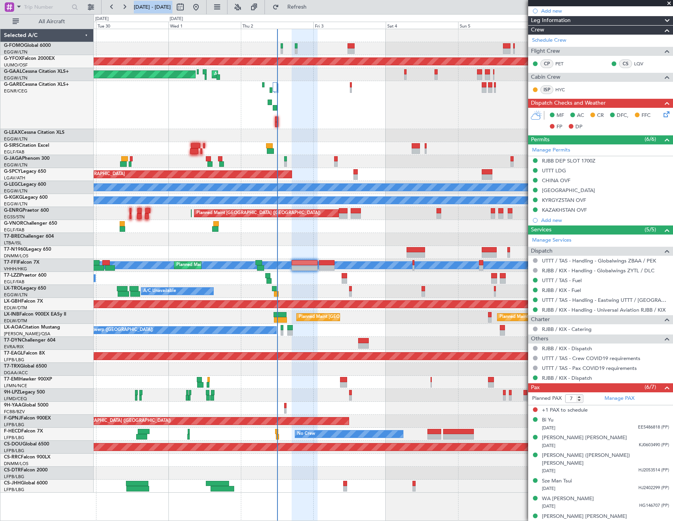
click at [563, 266] on fb-app "[DATE] - [DATE] Refresh Quick Links All Aircraft AOG Maint Ostafyevo AOG Maint …" at bounding box center [336, 263] width 673 height 515
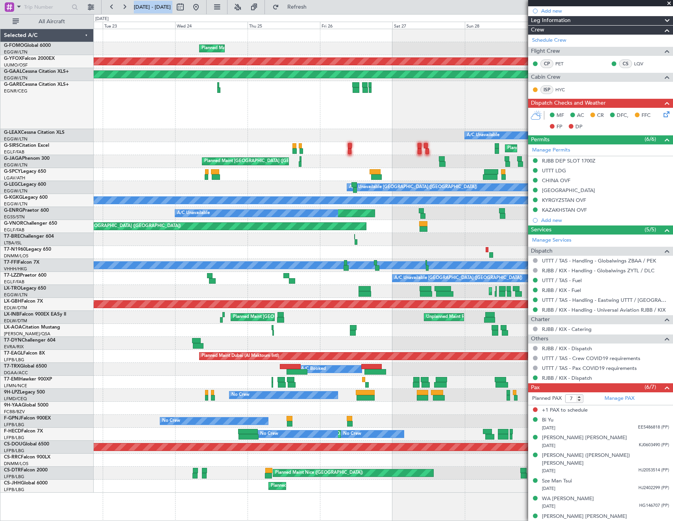
click at [487, 273] on div "A/C Unavailable [GEOGRAPHIC_DATA] ([GEOGRAPHIC_DATA])" at bounding box center [383, 278] width 579 height 13
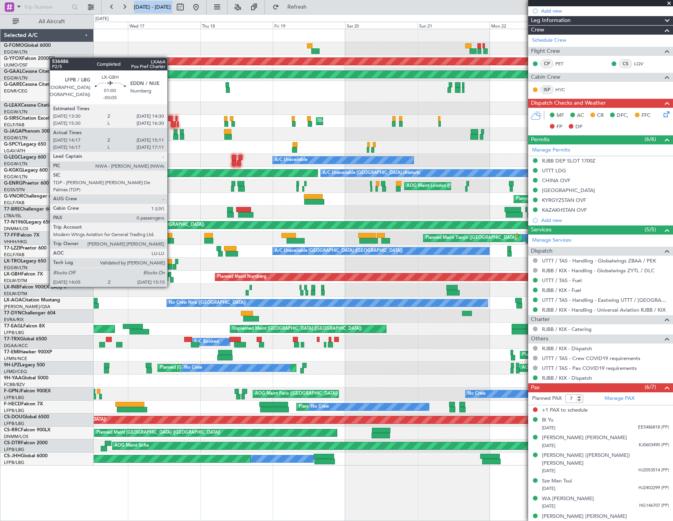
click at [171, 279] on div at bounding box center [172, 280] width 4 height 6
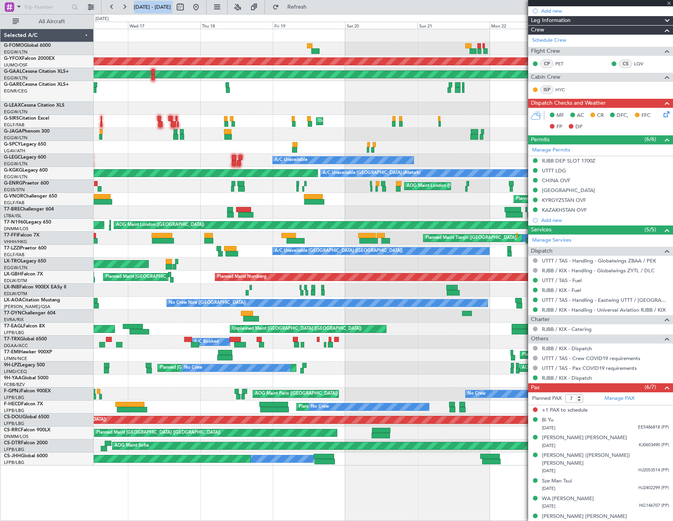
type input "-00:05"
type input "14:17"
type input "15:11"
type input "0"
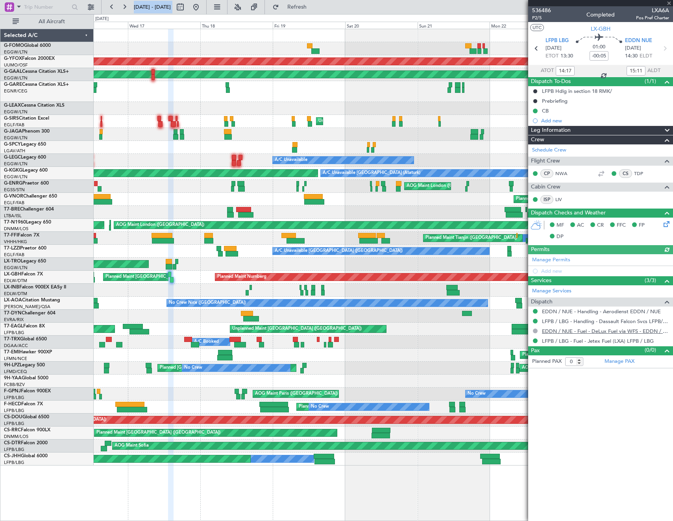
click at [577, 331] on link "EDDN / NUE - Fuel - DeLux Fuel via WFS - EDDN / NUE" at bounding box center [605, 331] width 127 height 7
drag, startPoint x: 38, startPoint y: 21, endPoint x: 223, endPoint y: 4, distance: 185.8
click at [39, 20] on span "All Aircraft" at bounding box center [51, 22] width 63 height 6
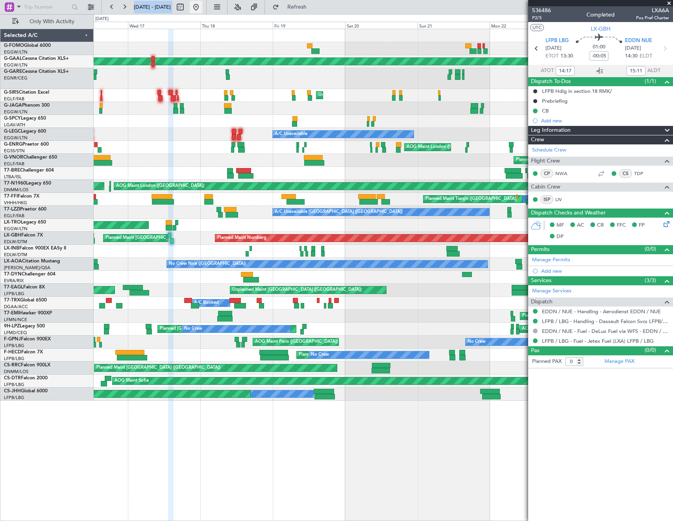
click at [202, 7] on button at bounding box center [196, 7] width 13 height 13
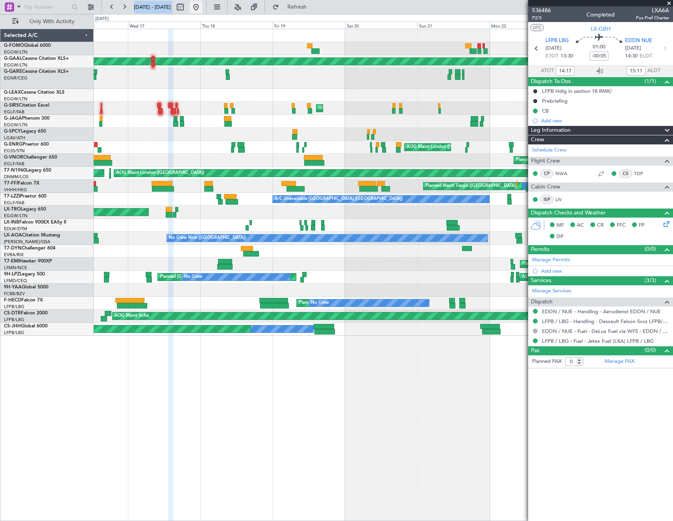
click at [202, 6] on button at bounding box center [196, 7] width 13 height 13
click at [89, 164] on div "Planned Maint [GEOGRAPHIC_DATA] ([GEOGRAPHIC_DATA]) OLBA 11:00 Z KTEB 22:45 Z 1…" at bounding box center [336, 267] width 673 height 507
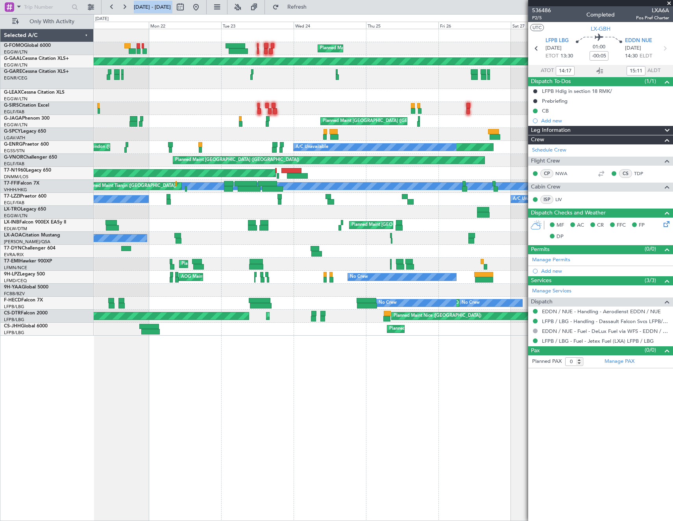
click at [122, 180] on div "Planned Maint [GEOGRAPHIC_DATA] ([GEOGRAPHIC_DATA]) Planned [GEOGRAPHIC_DATA] A…" at bounding box center [383, 182] width 579 height 307
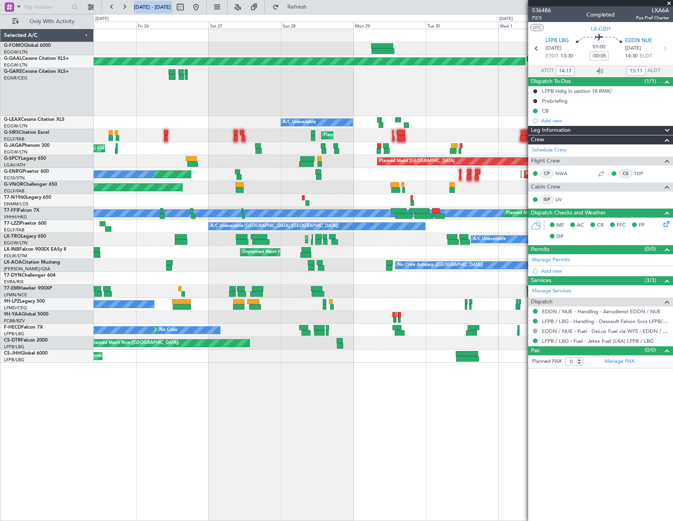
click at [137, 182] on div "Planned Maint [GEOGRAPHIC_DATA] ([GEOGRAPHIC_DATA]) Planned [GEOGRAPHIC_DATA] A…" at bounding box center [383, 196] width 579 height 334
